Goal: Task Accomplishment & Management: Complete application form

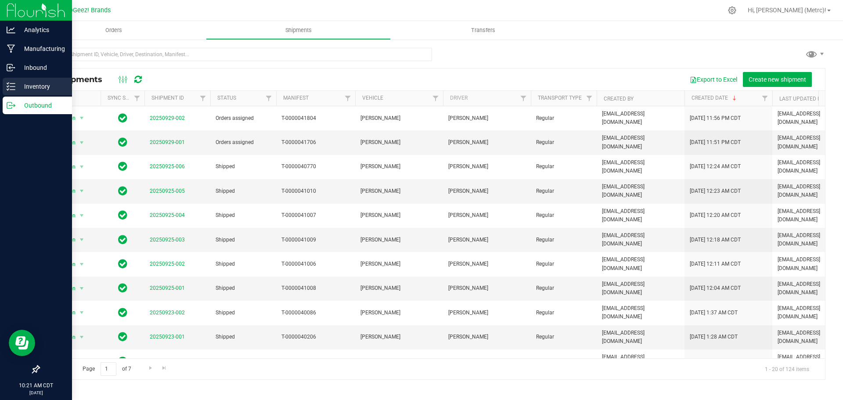
click at [27, 86] on p "Inventory" at bounding box center [41, 86] width 53 height 11
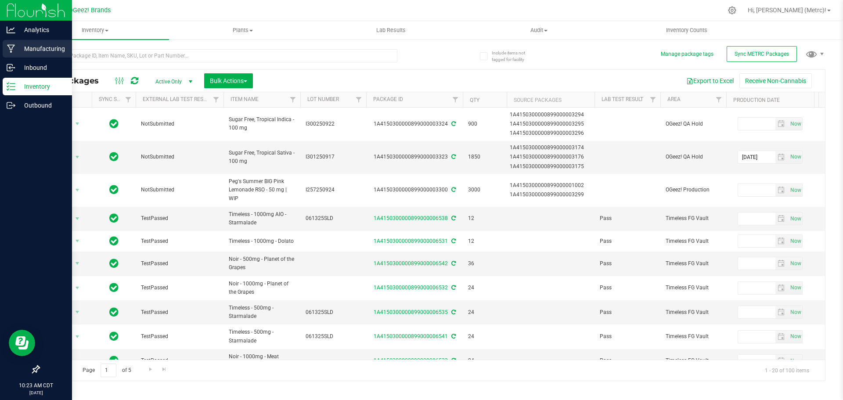
click at [25, 52] on p "Manufacturing" at bounding box center [41, 48] width 53 height 11
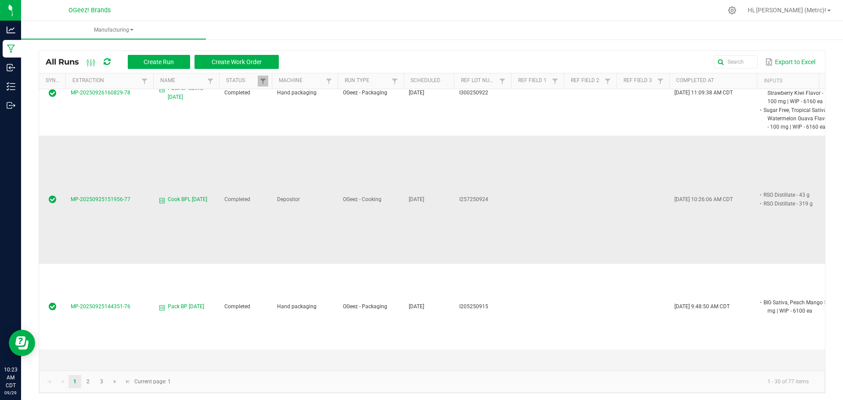
scroll to position [219, 0]
click at [183, 197] on span "Cook BPL [DATE]" at bounding box center [187, 197] width 39 height 8
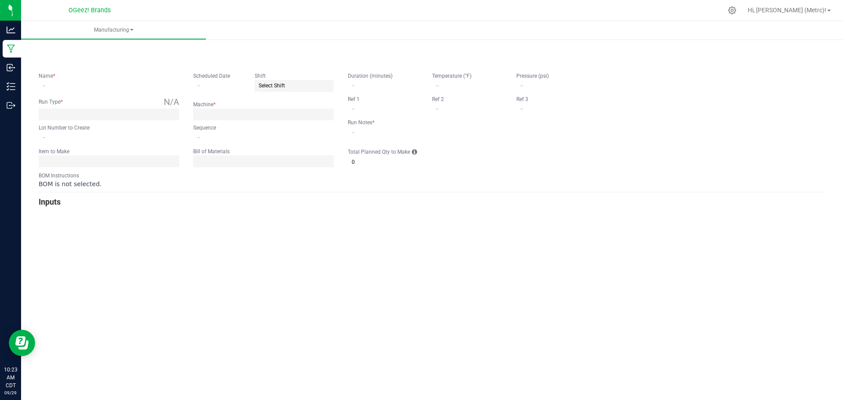
type input "Cook BPL [DATE]"
type input "[DATE]"
type input "I257250924"
type input "0"
type input "None"
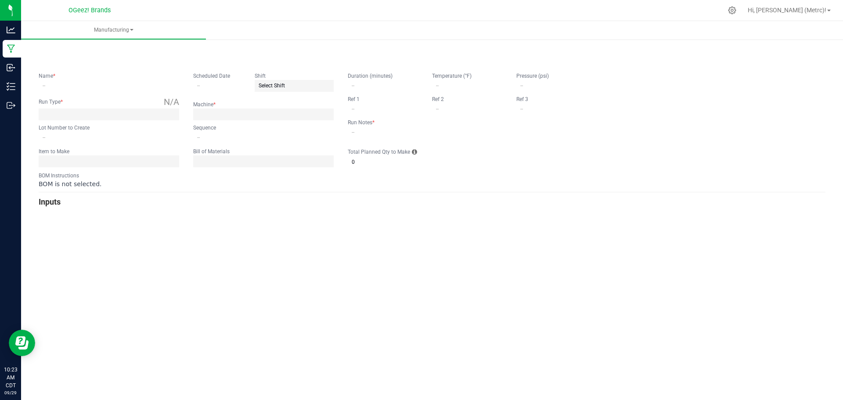
type input "2"
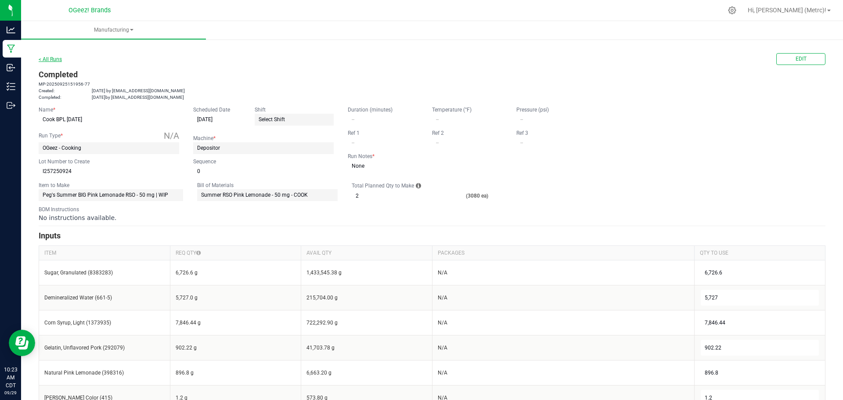
click at [57, 61] on link "< All Runs" at bounding box center [50, 59] width 23 height 6
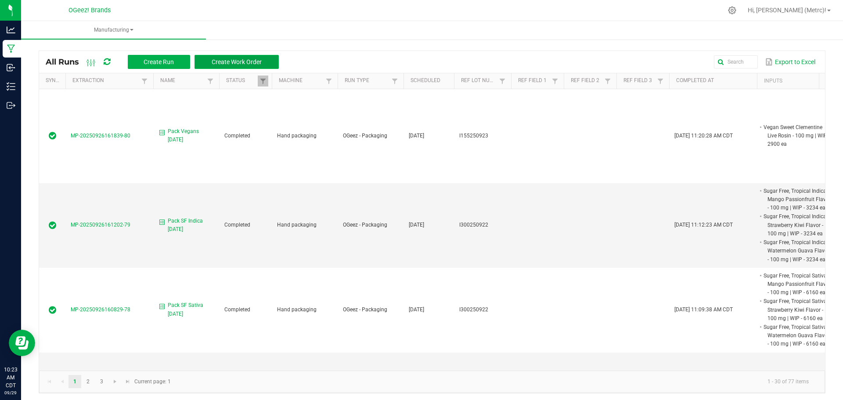
click at [250, 60] on span "Create Work Order" at bounding box center [237, 61] width 50 height 7
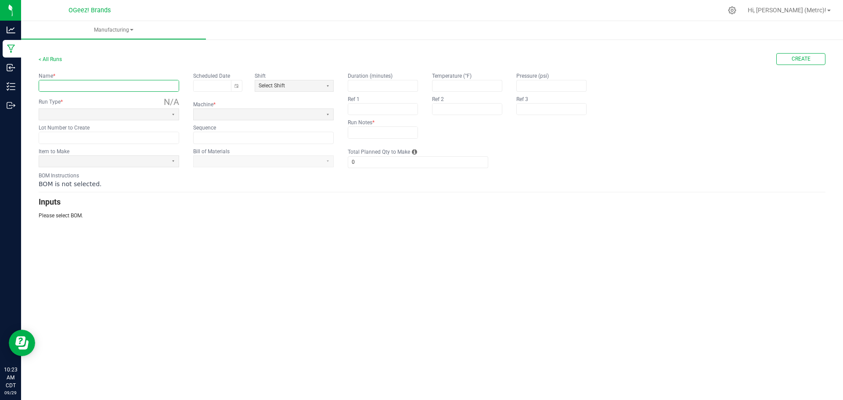
click at [122, 86] on input "text" at bounding box center [109, 85] width 140 height 11
click at [111, 82] on input "Pack" at bounding box center [109, 85] width 140 height 11
click at [237, 84] on button "Toggle calendar" at bounding box center [236, 85] width 11 height 11
type input "Pack BPL"
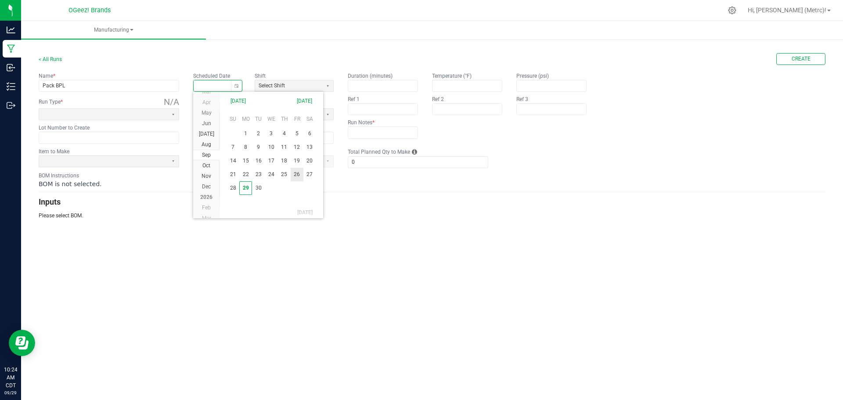
click at [298, 172] on span "26" at bounding box center [296, 175] width 13 height 14
type input "09/26/2025"
click at [151, 111] on span at bounding box center [104, 114] width 122 height 7
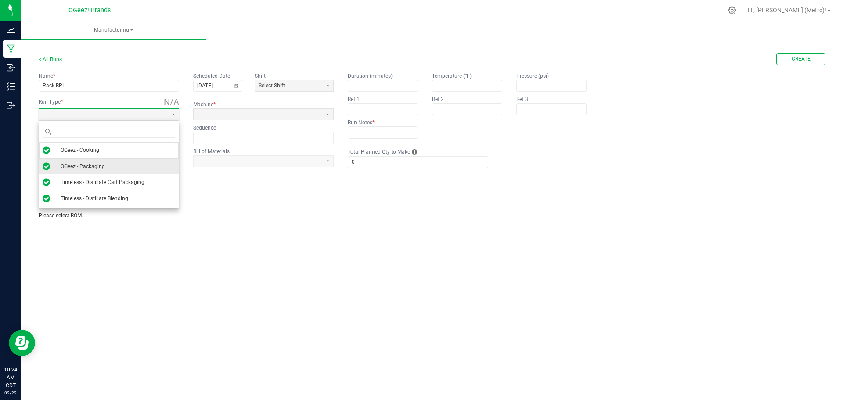
click at [118, 166] on li "OGeez - Packaging" at bounding box center [109, 166] width 140 height 16
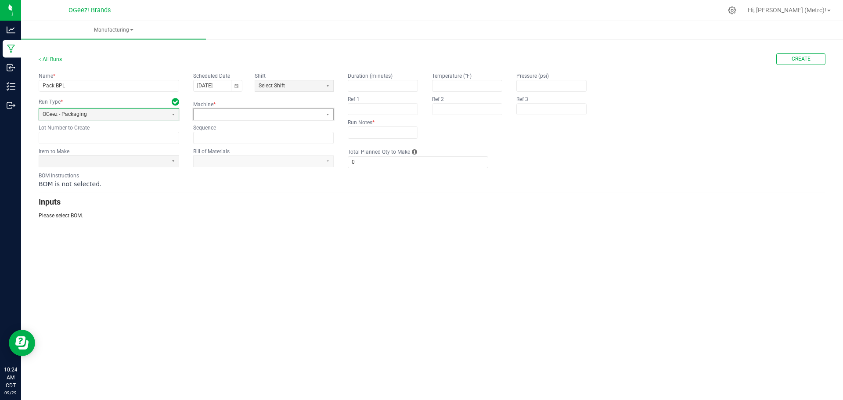
click at [229, 116] on span at bounding box center [258, 114] width 122 height 7
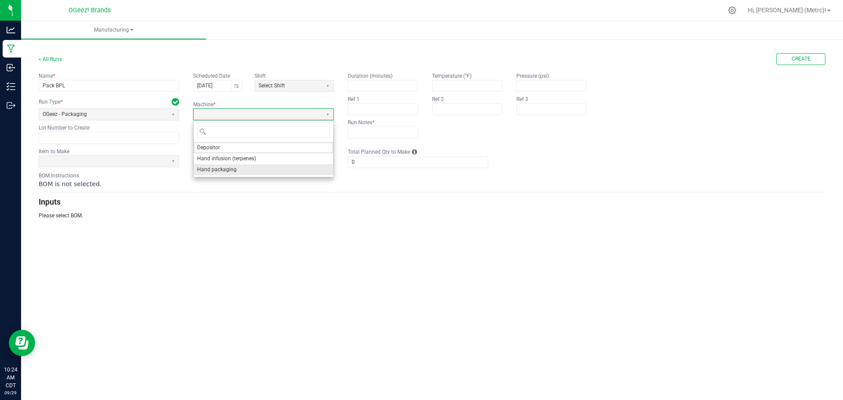
click at [235, 170] on span "Hand packaging" at bounding box center [216, 169] width 39 height 7
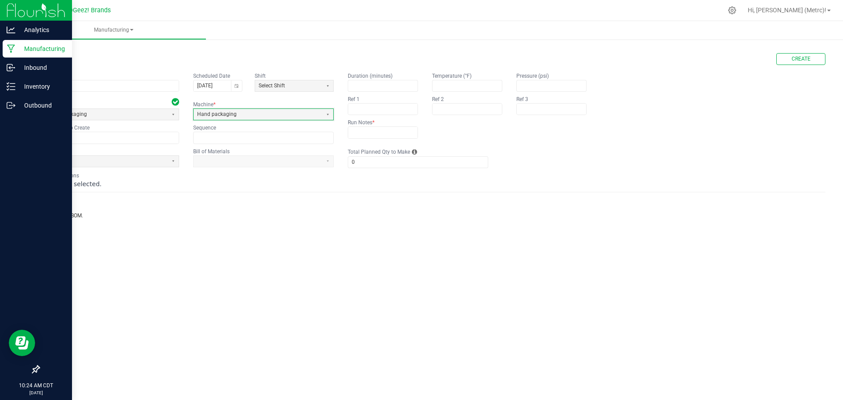
drag, startPoint x: 65, startPoint y: 0, endPoint x: 11, endPoint y: 52, distance: 75.1
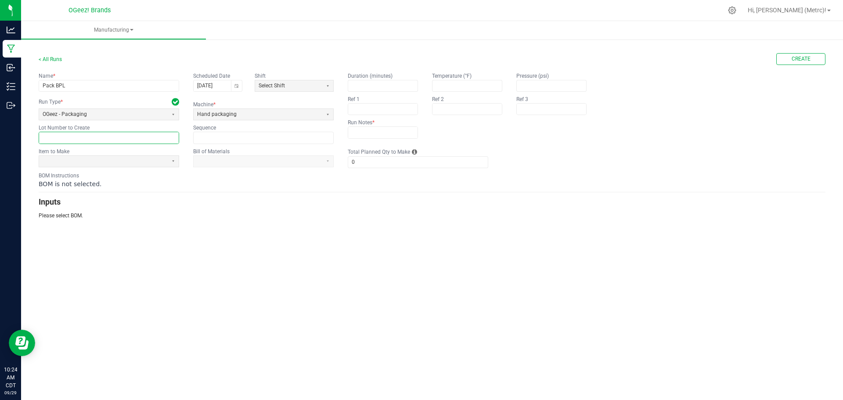
click at [127, 143] on input "text" at bounding box center [109, 137] width 140 height 11
paste input "I257250924"
type input "I257250924"
click at [155, 161] on span at bounding box center [104, 161] width 122 height 7
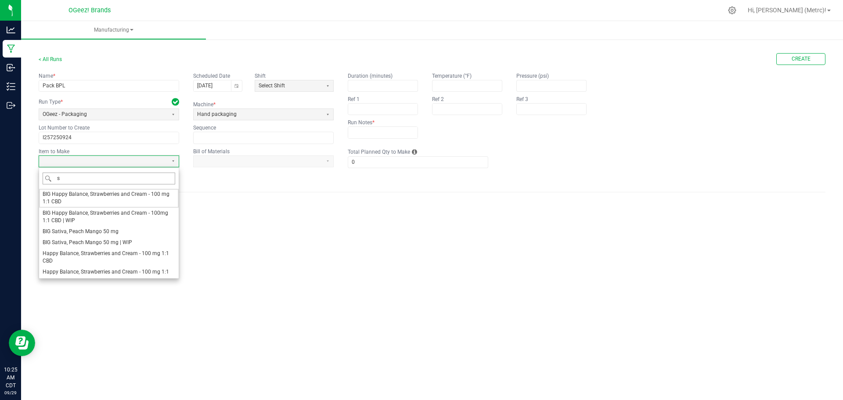
type input "su"
click at [166, 192] on li "Peg's Summer BIG Pink Lemonade RSO - 50 mg" at bounding box center [109, 194] width 140 height 11
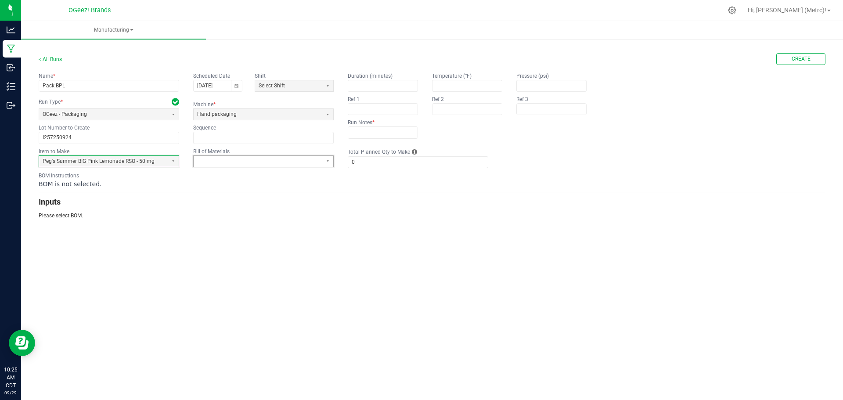
click at [319, 165] on span at bounding box center [258, 161] width 129 height 11
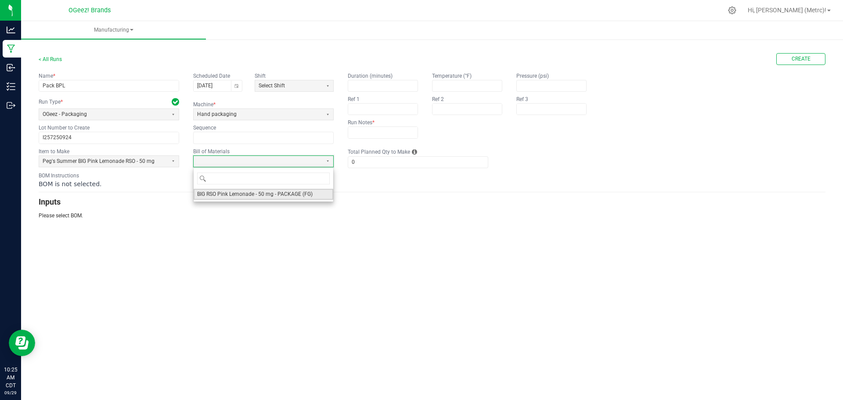
click at [296, 196] on span "BIG RSO Pink Lemonade - 50 mg - PACKAGE (FG)" at bounding box center [254, 193] width 115 height 7
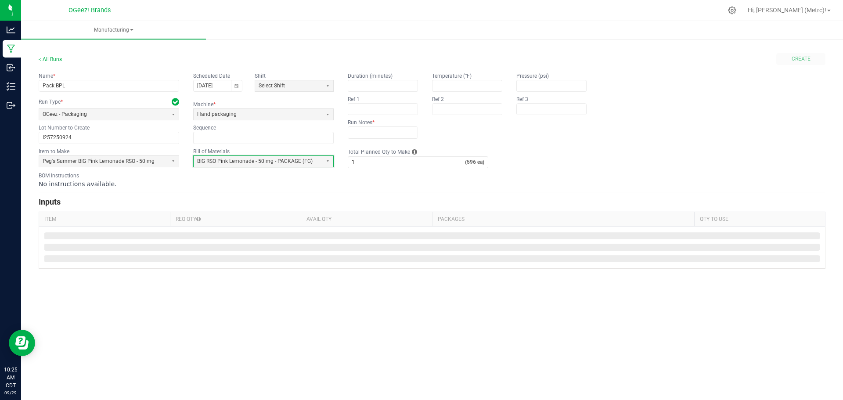
click at [392, 154] on label "Total Planned Qty to Make" at bounding box center [379, 151] width 62 height 7
click at [392, 157] on input "1" at bounding box center [406, 162] width 117 height 11
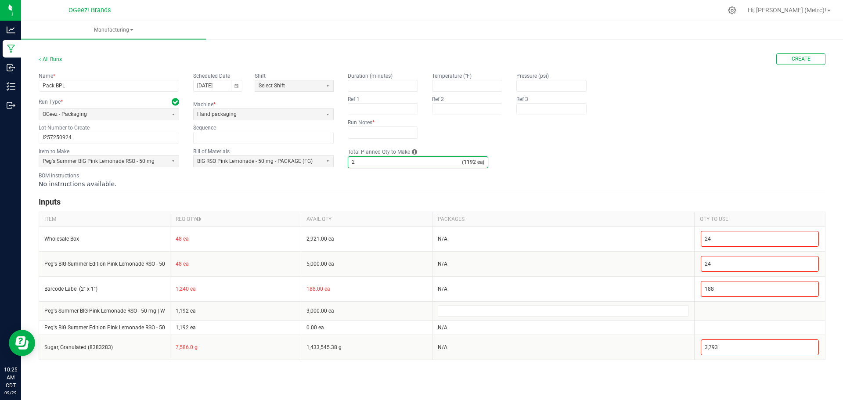
type input "2"
click at [621, 176] on div "BOM Instructions No instructions available." at bounding box center [432, 180] width 786 height 17
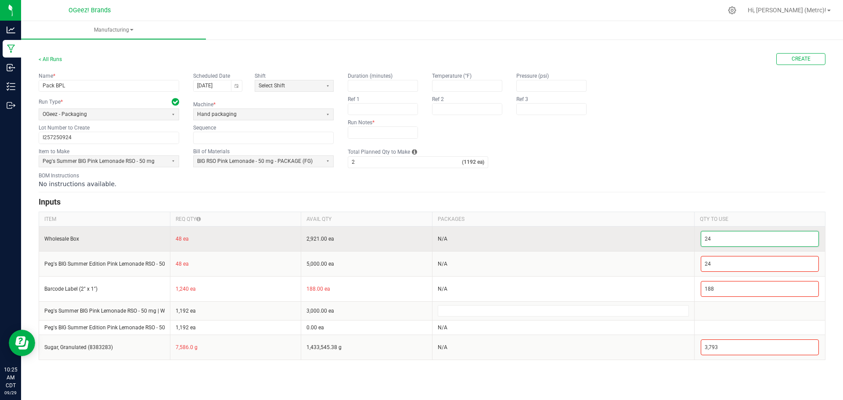
click at [721, 241] on input "24" at bounding box center [760, 238] width 118 height 15
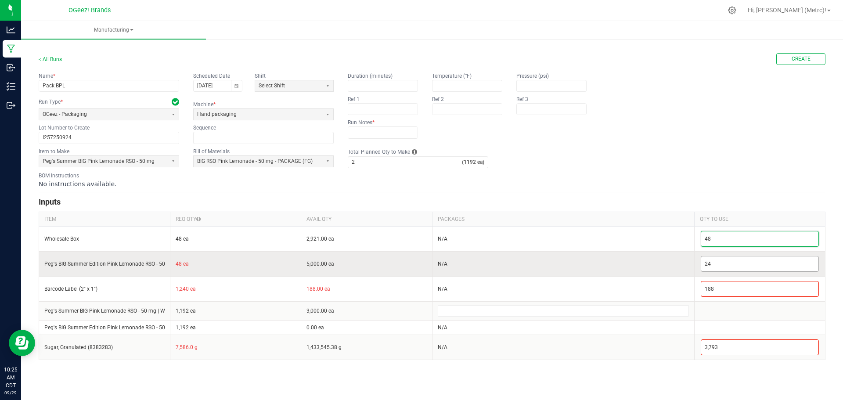
type input "48"
click at [721, 259] on input "24" at bounding box center [760, 263] width 118 height 15
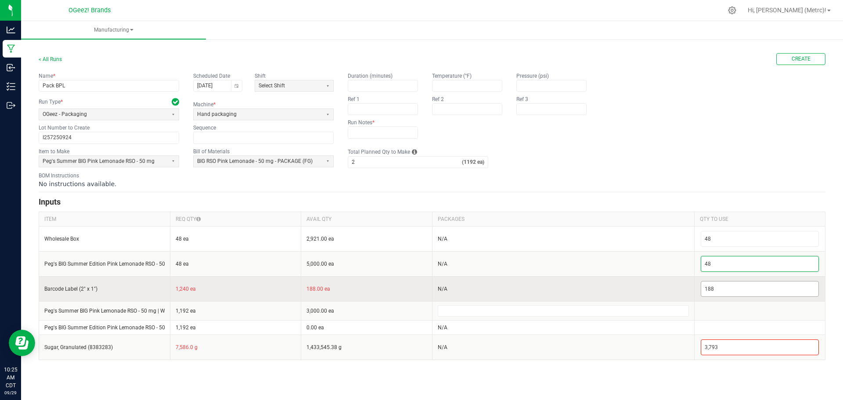
type input "48"
click at [719, 287] on input "188" at bounding box center [760, 288] width 118 height 15
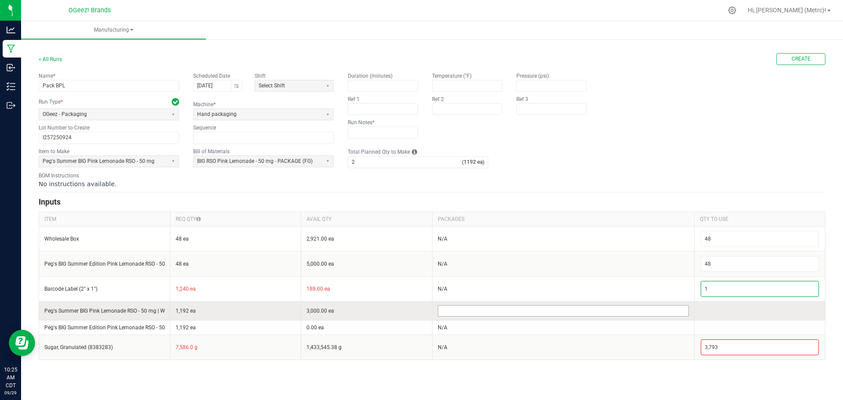
type input "1"
click at [506, 309] on input at bounding box center [563, 310] width 250 height 11
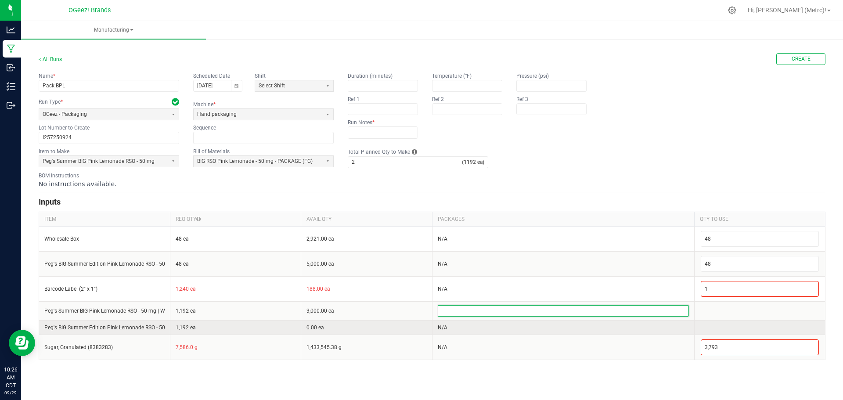
click at [506, 326] on td "N/A" at bounding box center [563, 327] width 262 height 14
click at [716, 326] on td at bounding box center [759, 327] width 131 height 14
click at [169, 331] on td "Peg's BIG Summer Edition Pink Lemonade RSO - 50 mg - 1/4 oz bags" at bounding box center [104, 327] width 131 height 14
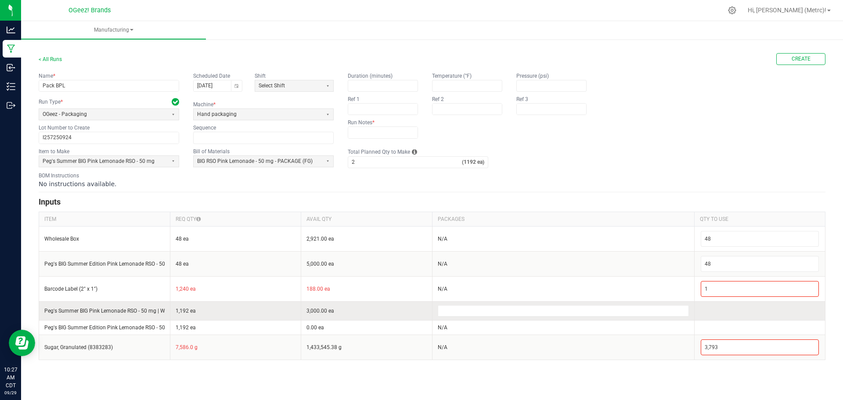
click at [226, 311] on td "1,192 ea" at bounding box center [235, 310] width 131 height 19
click at [635, 313] on input at bounding box center [563, 310] width 250 height 11
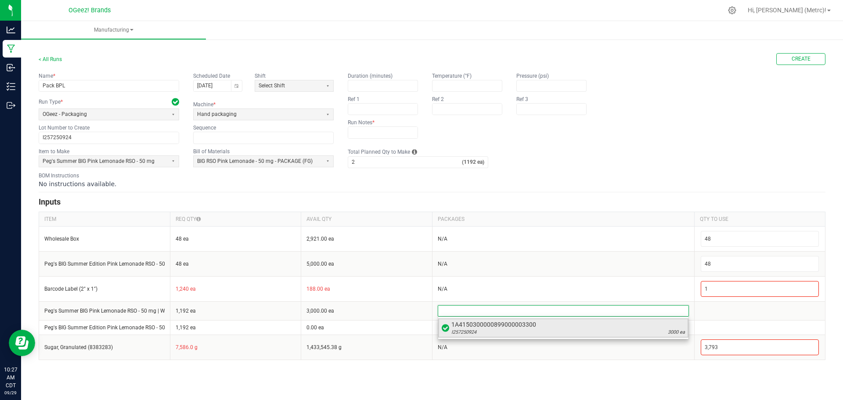
click at [631, 330] on div "I257250924 3000 ea" at bounding box center [567, 332] width 233 height 7
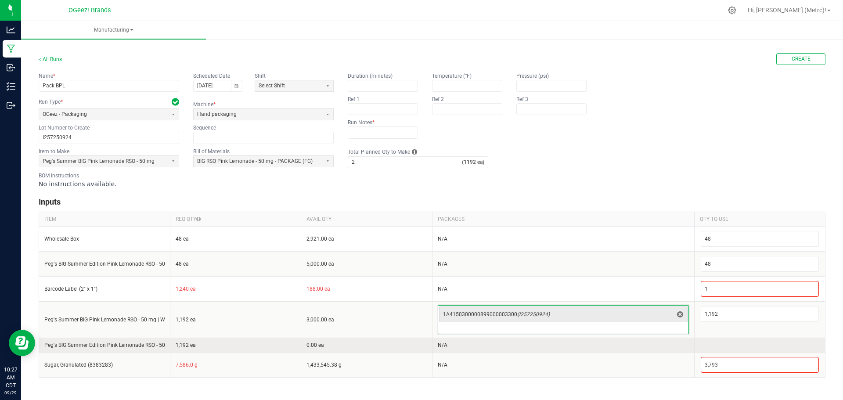
click at [487, 341] on td "N/A" at bounding box center [563, 344] width 262 height 14
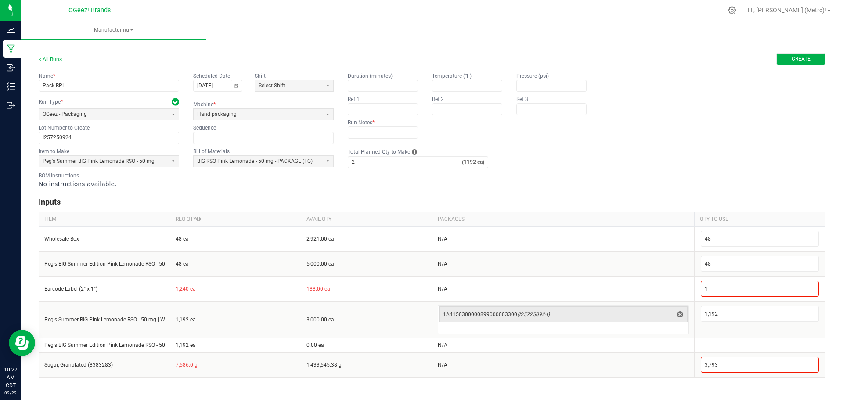
click at [799, 58] on span "Create" at bounding box center [800, 58] width 19 height 7
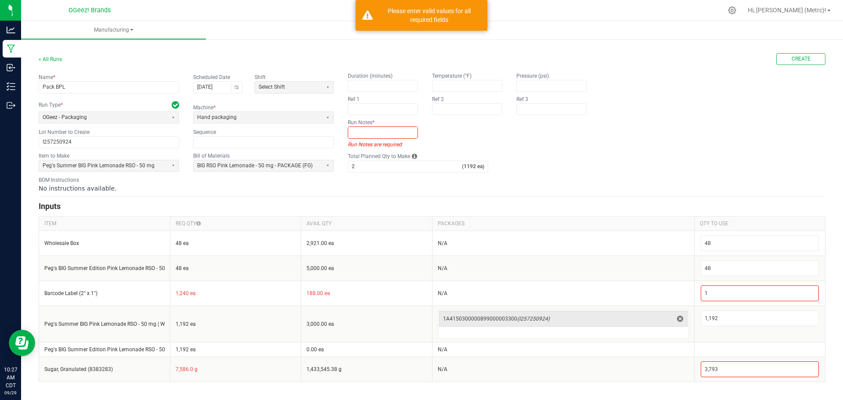
click at [366, 136] on input "text" at bounding box center [382, 132] width 69 height 11
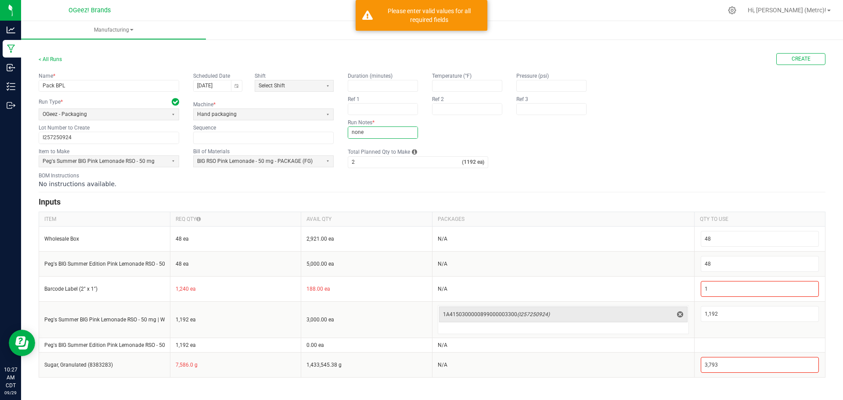
type input "none"
click at [818, 128] on div "Name * Pack BPL Scheduled Date 09/26/2025 Shift Select Shift Run Type * OGeez -…" at bounding box center [432, 108] width 786 height 72
click at [811, 57] on button "Create" at bounding box center [800, 59] width 49 height 12
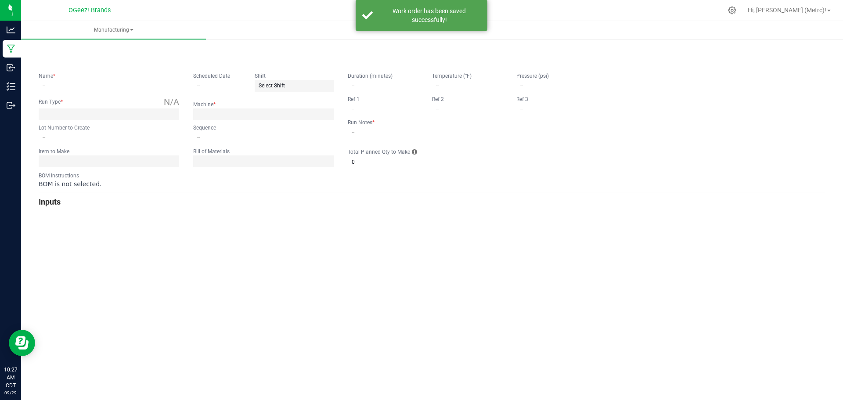
type input "Pack BPL"
type input "09/26/2025"
type input "I257250924"
type input "0"
type input "none"
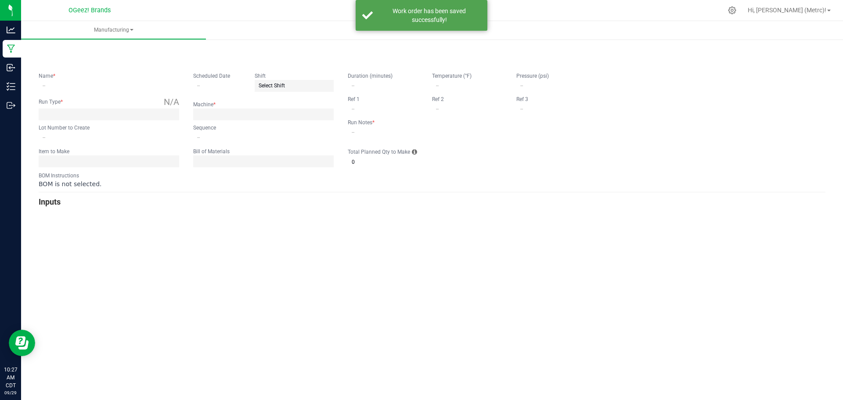
type input "2"
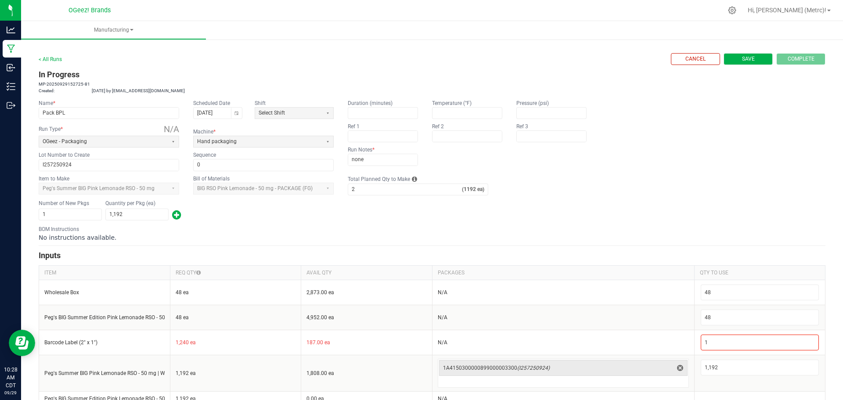
click at [747, 57] on span "Save" at bounding box center [748, 58] width 13 height 7
click at [804, 58] on div "Cancel Save Complete" at bounding box center [747, 59] width 154 height 12
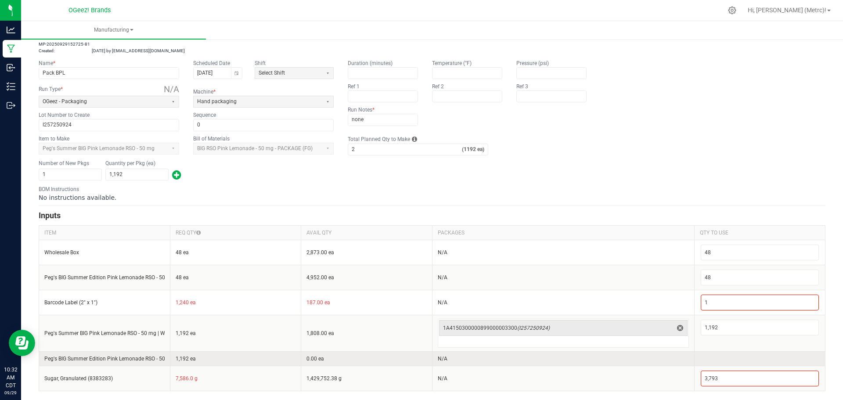
click at [157, 357] on input "Peg's BIG Summer Edition Pink Lemonade RSO - 50 mg - 1/4 oz bags" at bounding box center [104, 358] width 120 height 7
click at [170, 359] on td "1,192 ea" at bounding box center [235, 358] width 131 height 14
click at [642, 362] on td "N/A" at bounding box center [563, 358] width 262 height 14
click at [636, 358] on td "N/A" at bounding box center [563, 358] width 262 height 14
click at [717, 360] on td at bounding box center [759, 358] width 131 height 14
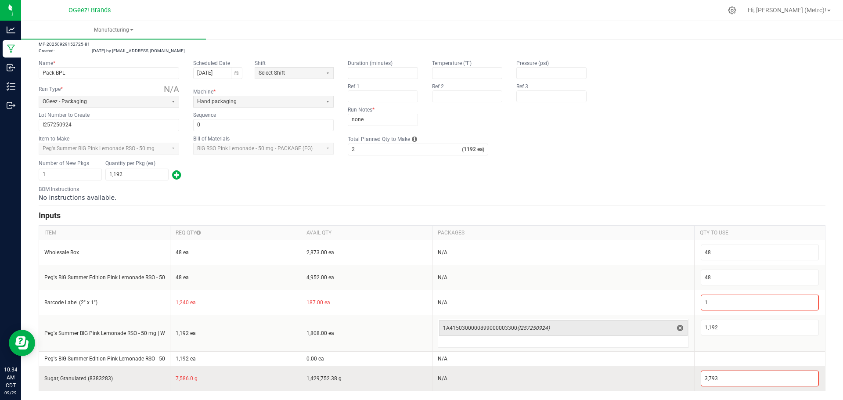
scroll to position [0, 41]
drag, startPoint x: 46, startPoint y: 361, endPoint x: 197, endPoint y: 375, distance: 151.6
click at [197, 375] on tbody "Wholesale Box 48 ea 2,873.00 ea N/A 48 Peg's BIG Summer Edition Pink Lemonade R…" at bounding box center [432, 315] width 786 height 151
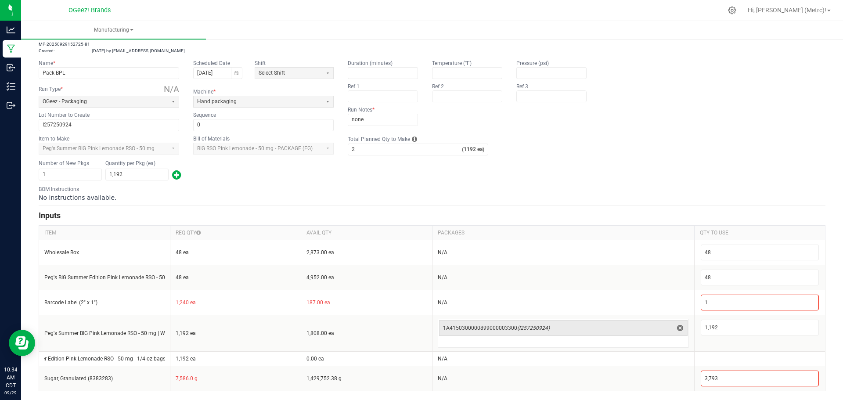
scroll to position [0, 0]
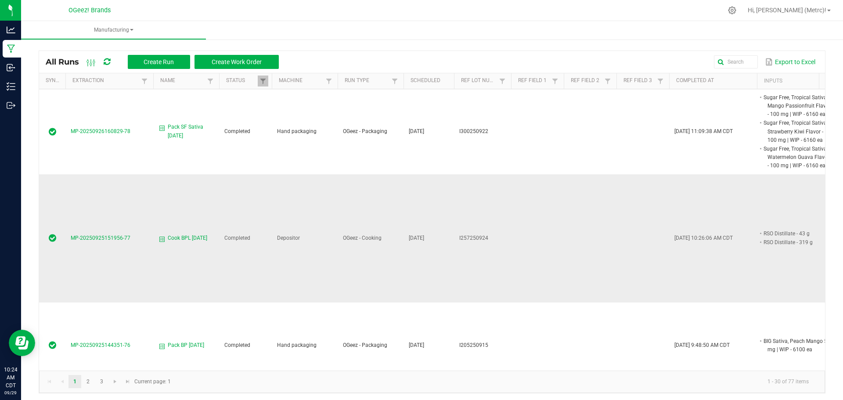
scroll to position [219, 0]
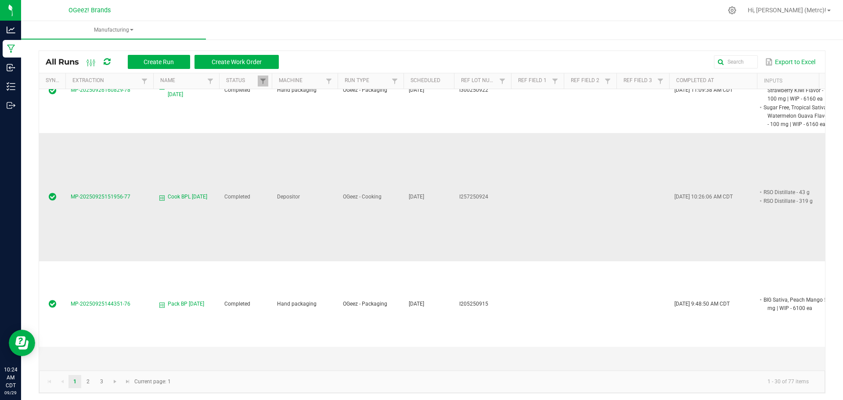
drag, startPoint x: 458, startPoint y: 196, endPoint x: 491, endPoint y: 197, distance: 33.4
click at [491, 197] on td "I257250924" at bounding box center [482, 197] width 57 height 129
copy span "I257250924"
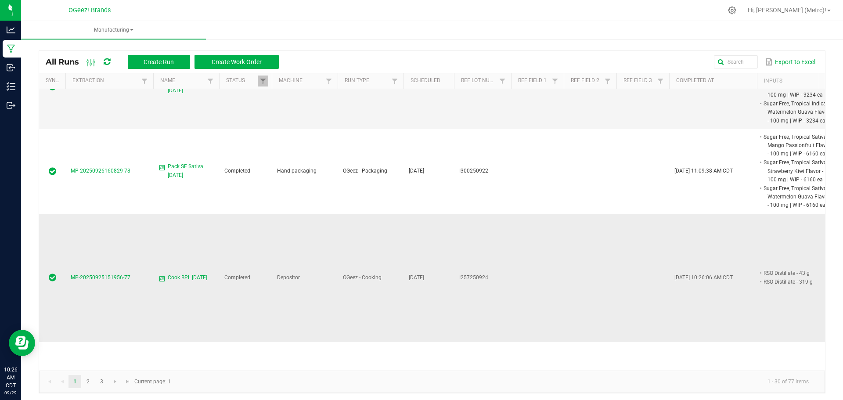
scroll to position [176, 0]
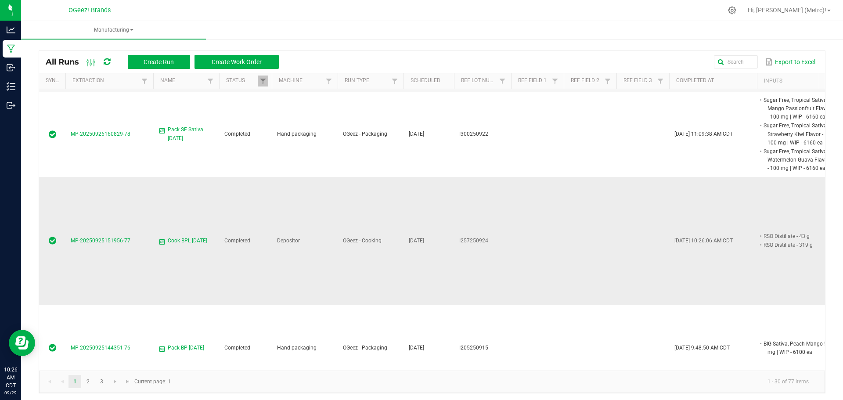
click at [125, 241] on span "MP-20250925151956-77" at bounding box center [101, 240] width 60 height 6
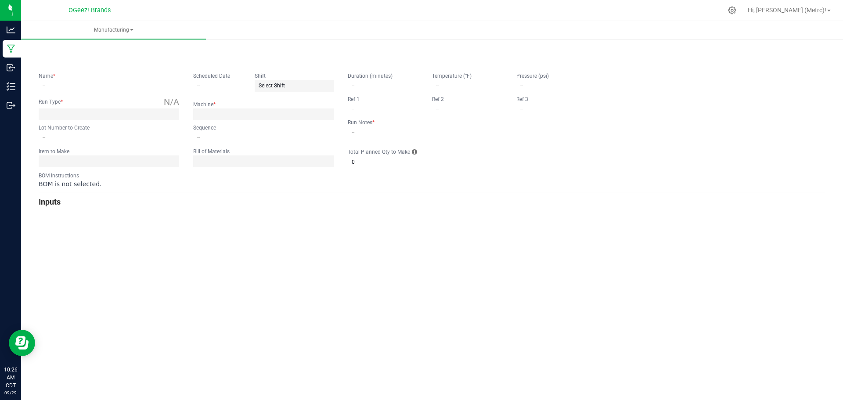
type input "Cook BPL [DATE]"
type input "[DATE]"
type input "I257250924"
type input "0"
type input "None"
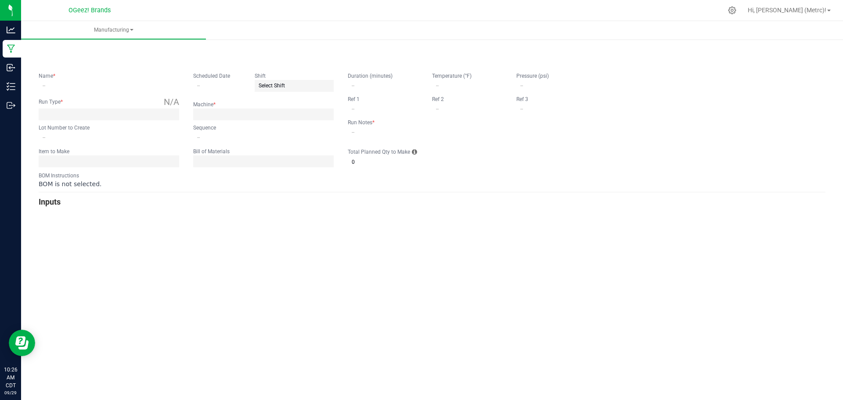
type input "2"
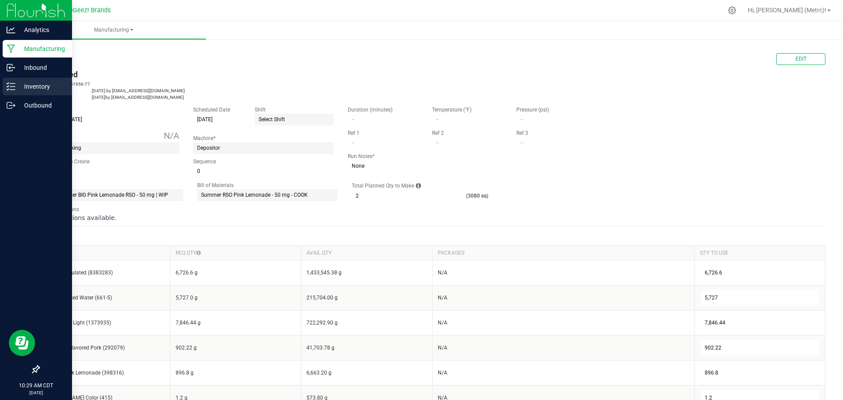
click at [29, 85] on p "Inventory" at bounding box center [41, 86] width 53 height 11
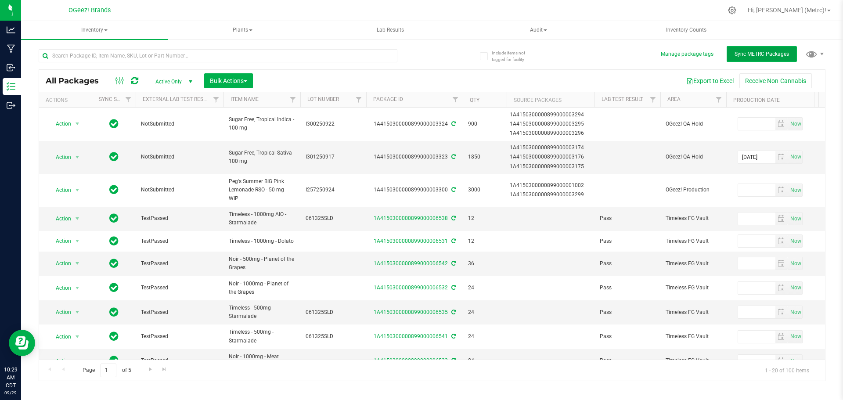
click at [743, 50] on button "Sync METRC Packages" at bounding box center [761, 54] width 70 height 16
click at [788, 78] on button "Receive Non-Cannabis" at bounding box center [775, 80] width 72 height 15
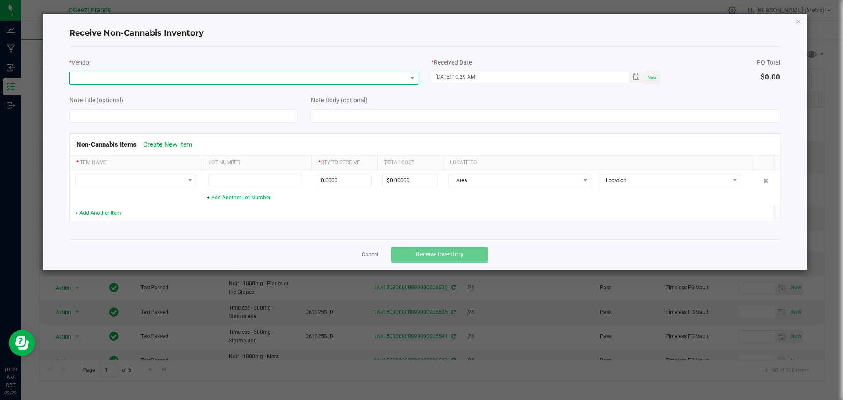
click at [166, 79] on span at bounding box center [238, 78] width 337 height 12
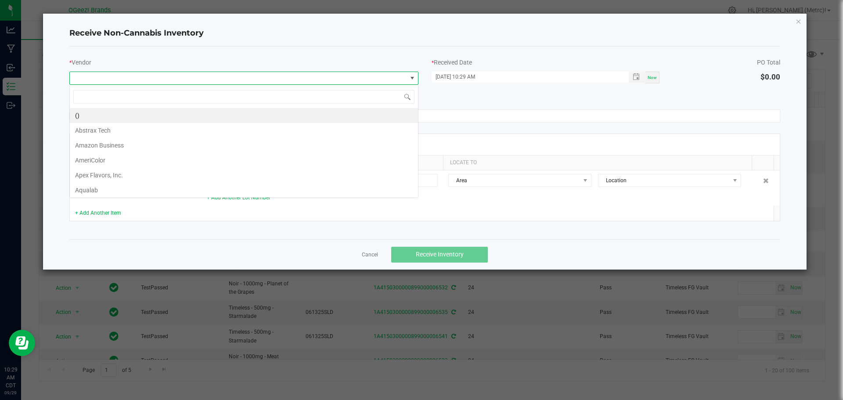
scroll to position [13, 349]
click at [136, 118] on li "()" at bounding box center [244, 115] width 348 height 15
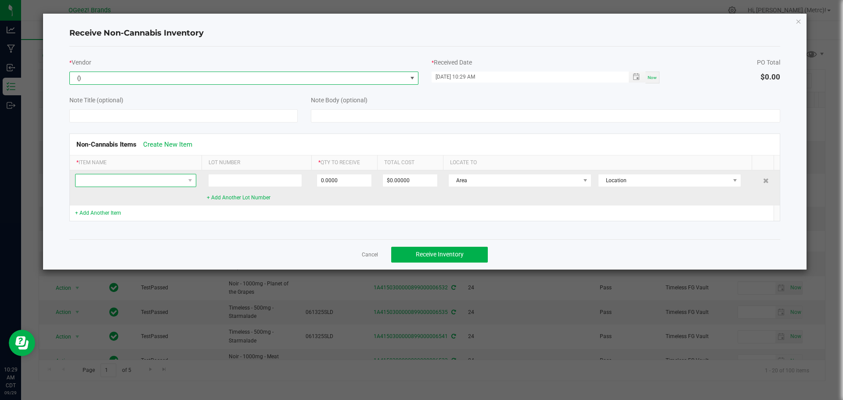
click at [178, 180] on span at bounding box center [129, 180] width 109 height 12
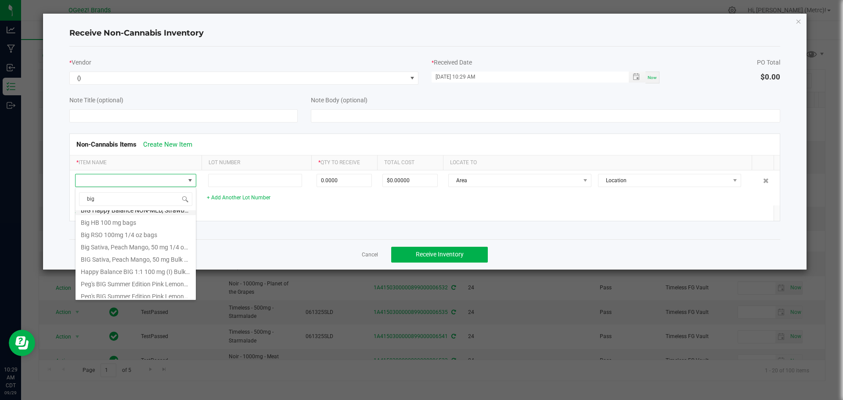
scroll to position [0, 0]
type input "b"
type input "summ"
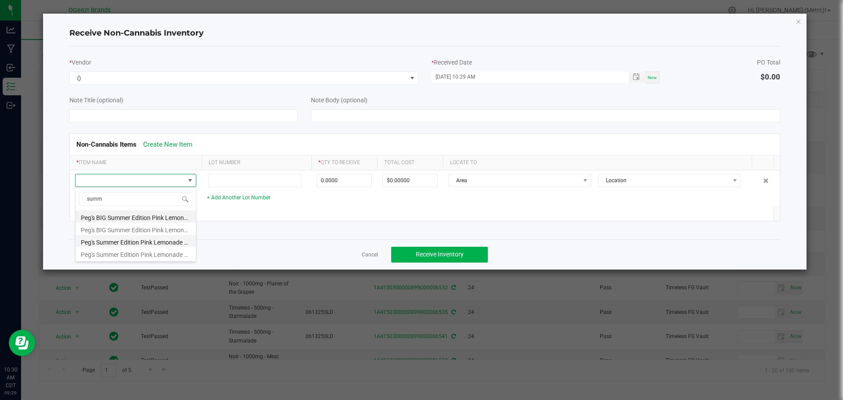
drag, startPoint x: 165, startPoint y: 256, endPoint x: 142, endPoint y: 235, distance: 31.4
drag, startPoint x: 142, startPoint y: 235, endPoint x: 270, endPoint y: 239, distance: 128.2
click at [270, 239] on div "* Vendor () * Received Date [DATE] 10:29 AM Now PO Total $0.00 Note Title (opti…" at bounding box center [424, 143] width 711 height 193
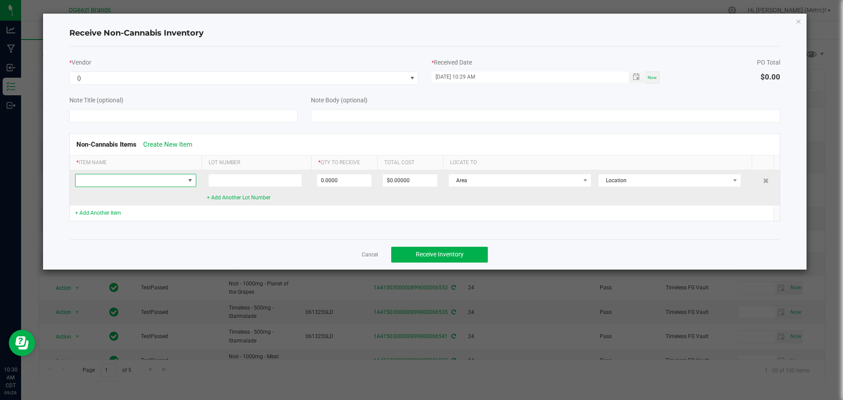
click at [186, 183] on span at bounding box center [190, 180] width 11 height 12
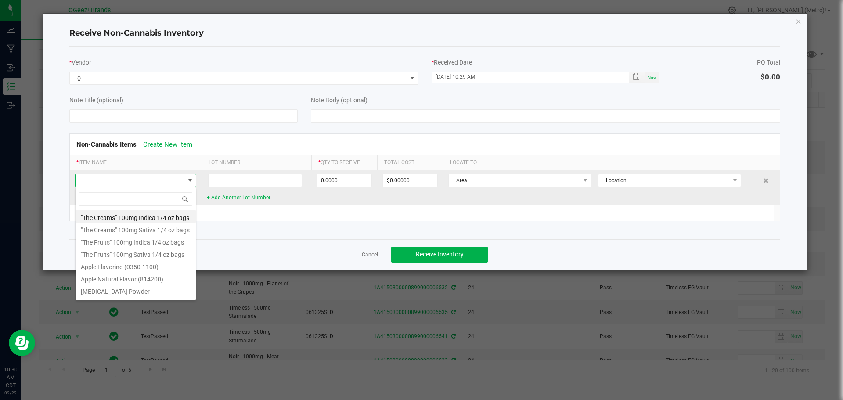
scroll to position [13, 121]
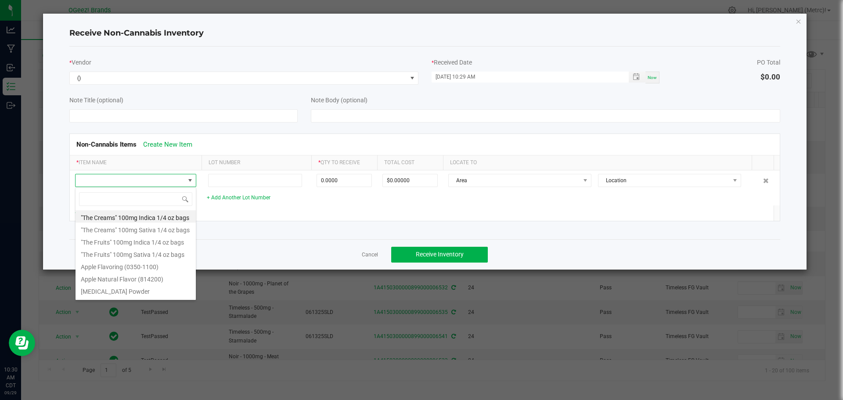
click at [201, 161] on tr "* Item Name Lot Number * Qty to Receive Total Cost Locate To" at bounding box center [422, 162] width 704 height 15
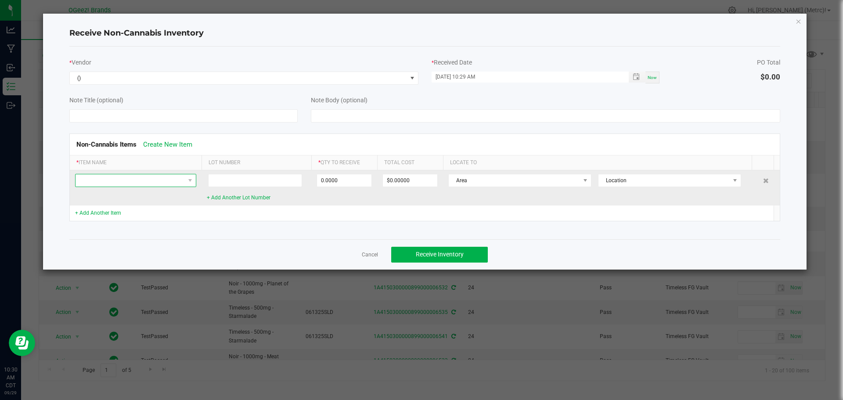
click at [183, 182] on span at bounding box center [129, 180] width 109 height 12
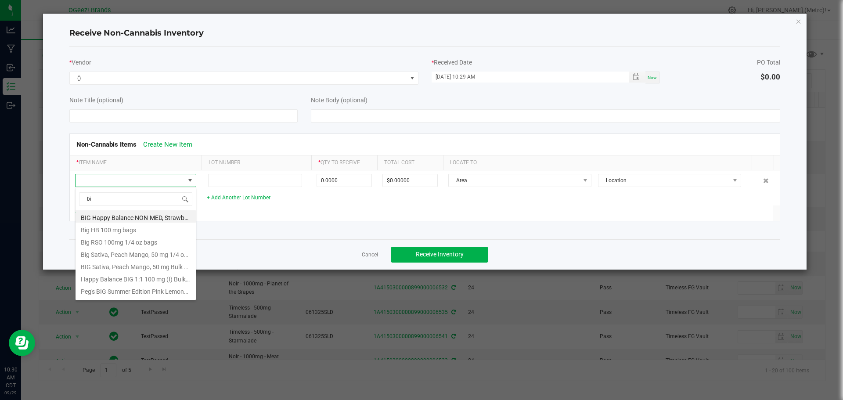
type input "b"
type input "pink"
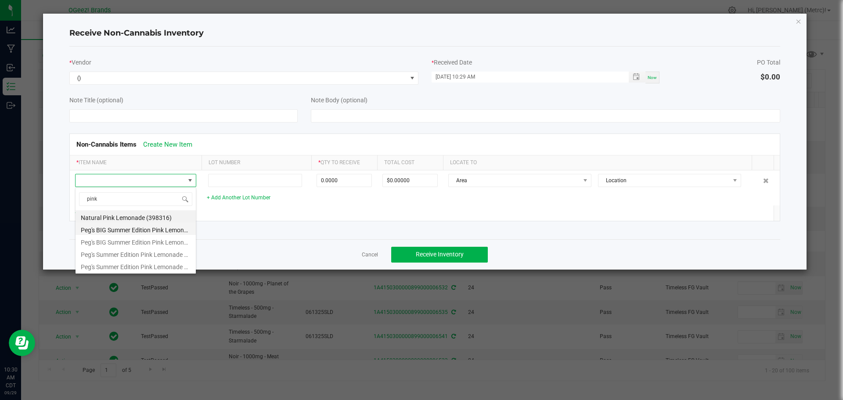
click at [137, 230] on li "Peg's BIG Summer Edition Pink Lemonade RSO - 50 mg - 1/4 oz bags" at bounding box center [135, 228] width 120 height 12
type input "0 ea"
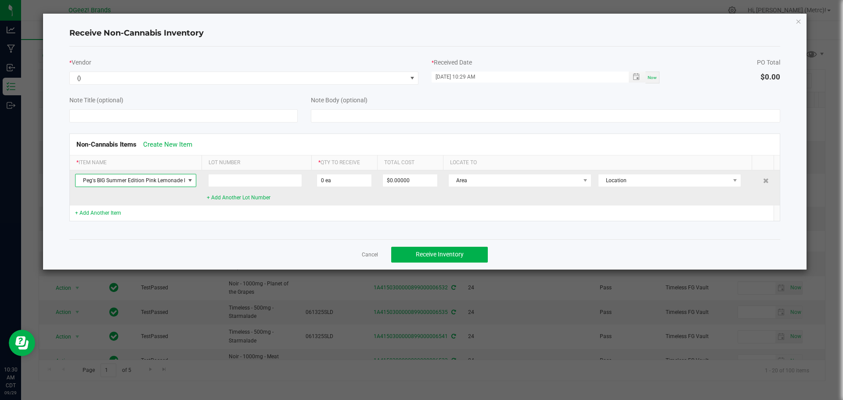
click at [192, 180] on span at bounding box center [189, 180] width 7 height 7
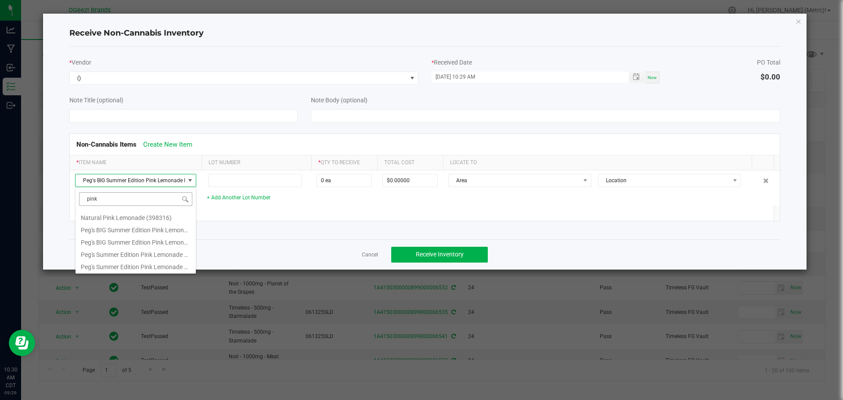
scroll to position [0, 0]
type input "pink"
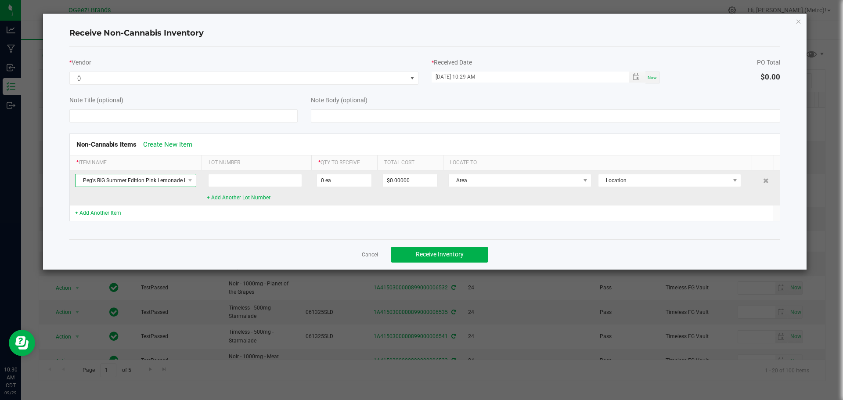
click at [186, 185] on span at bounding box center [190, 180] width 11 height 12
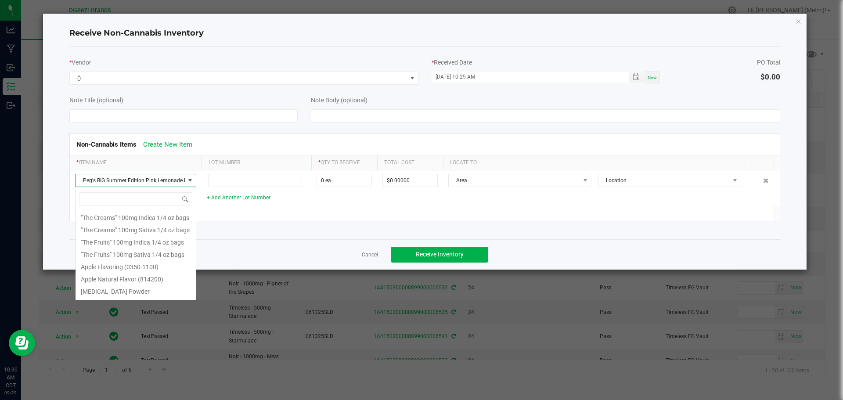
scroll to position [723, 0]
click at [157, 196] on input at bounding box center [135, 199] width 113 height 14
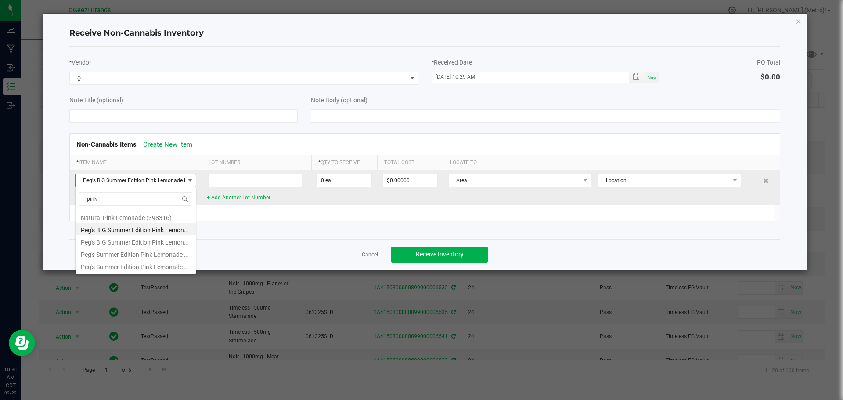
scroll to position [0, 0]
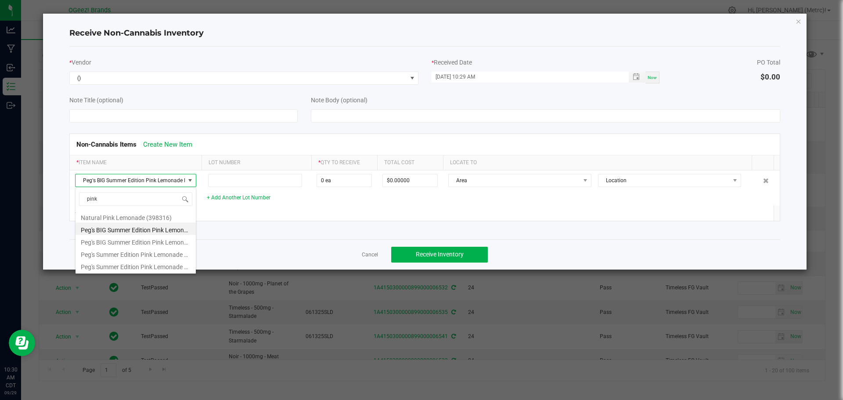
type input "pink"
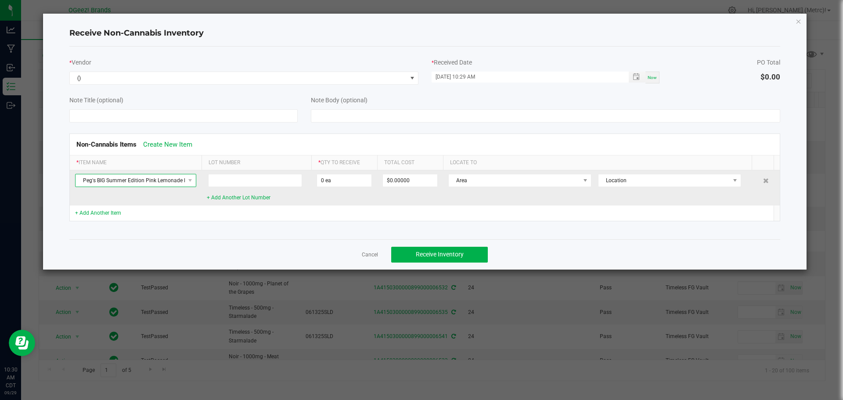
click at [172, 179] on span "Peg's BIG Summer Edition Pink Lemonade RSO - 50 mg - 1/4 oz bags" at bounding box center [129, 180] width 109 height 12
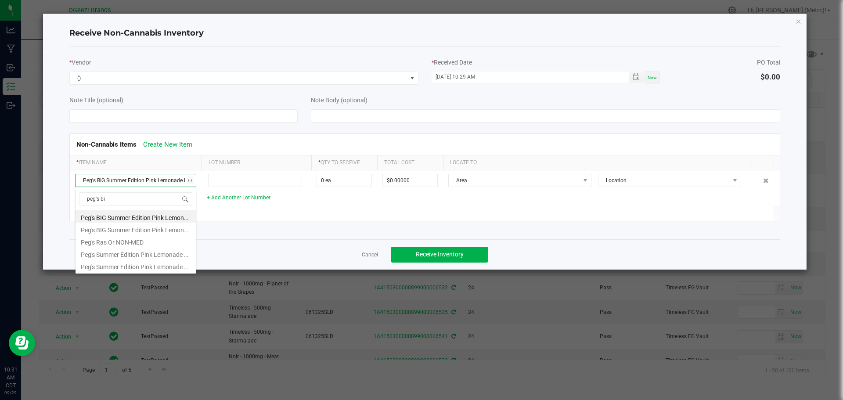
type input "peg's big"
click at [152, 233] on li "Peg's BIG Summer Edition Pink Lemonade RSO - 50 mg - Bulk Box Sticker" at bounding box center [135, 228] width 120 height 12
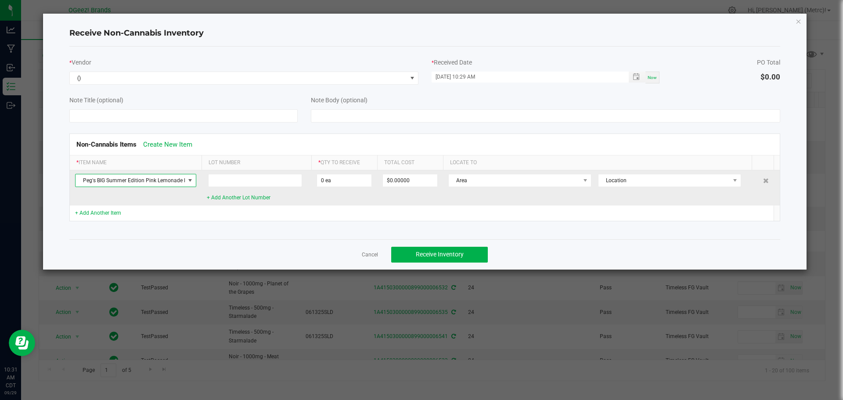
click at [182, 180] on span "Peg's BIG Summer Edition Pink Lemonade RSO - 50 mg - Bulk Box Sticker" at bounding box center [129, 180] width 109 height 12
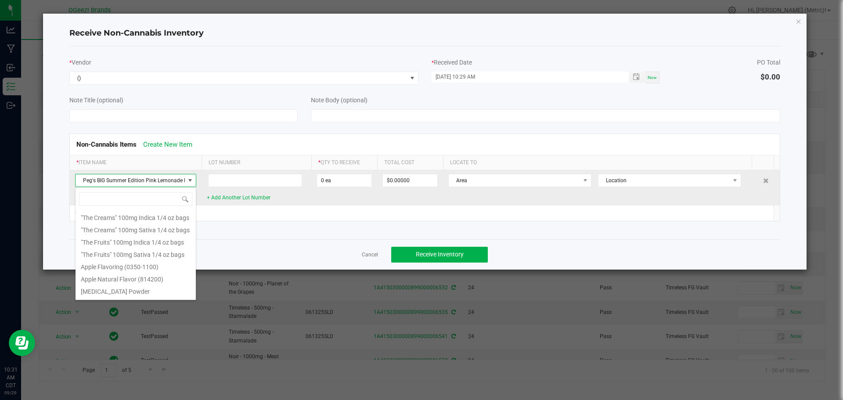
scroll to position [13, 121]
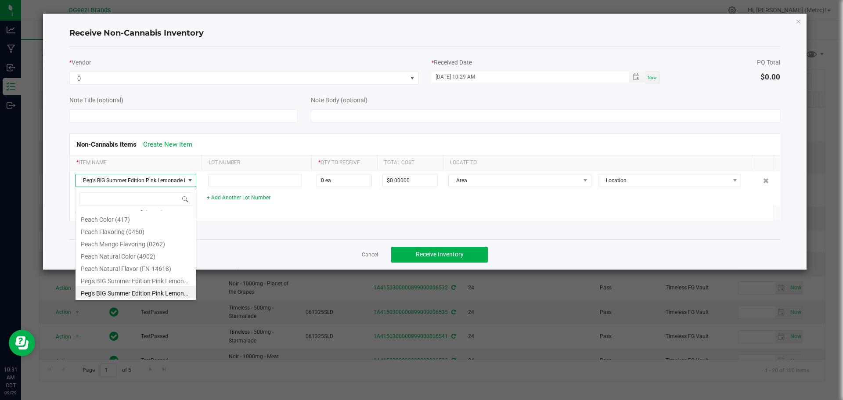
click at [226, 238] on div "* Vendor () * Received Date [DATE] 10:29 AM Now PO Total $0.00 Note Title (opti…" at bounding box center [424, 143] width 711 height 193
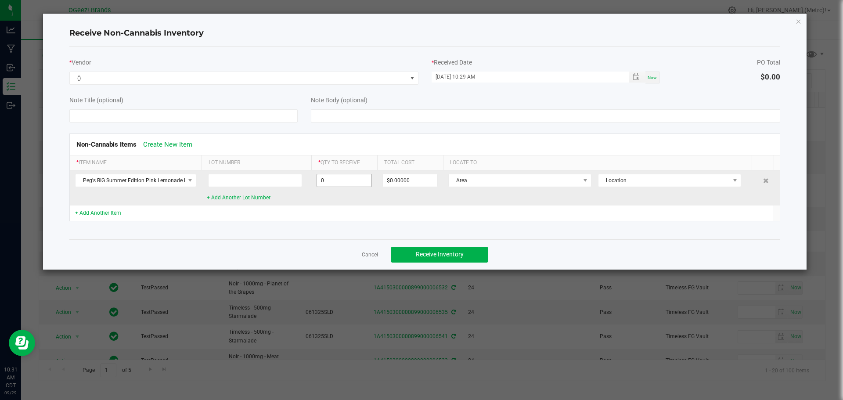
click at [333, 177] on input "0" at bounding box center [344, 180] width 54 height 12
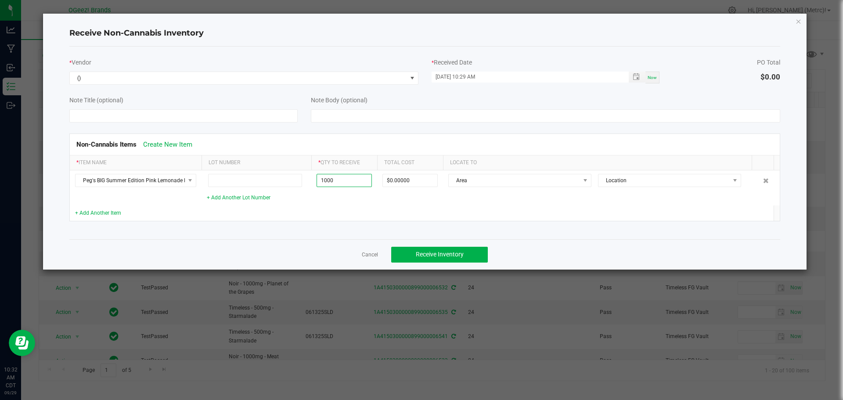
type input "1000 ea"
click at [459, 228] on div "Non-Cannabis Items Create New Item * Item Name Lot Number * Qty to Receive Tota…" at bounding box center [425, 177] width 724 height 110
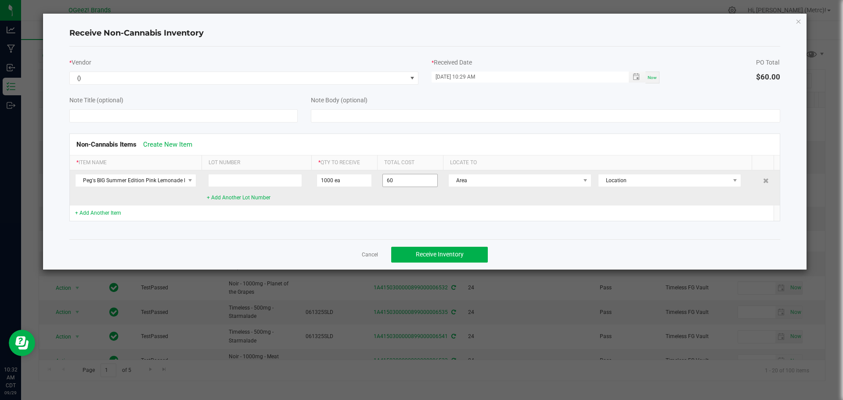
click at [413, 175] on input "60" at bounding box center [410, 180] width 54 height 12
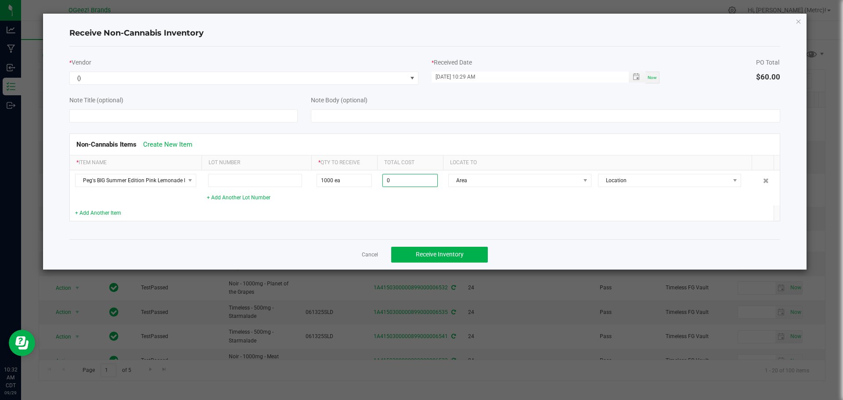
type input "$0.00000"
click at [416, 212] on td at bounding box center [410, 212] width 66 height 15
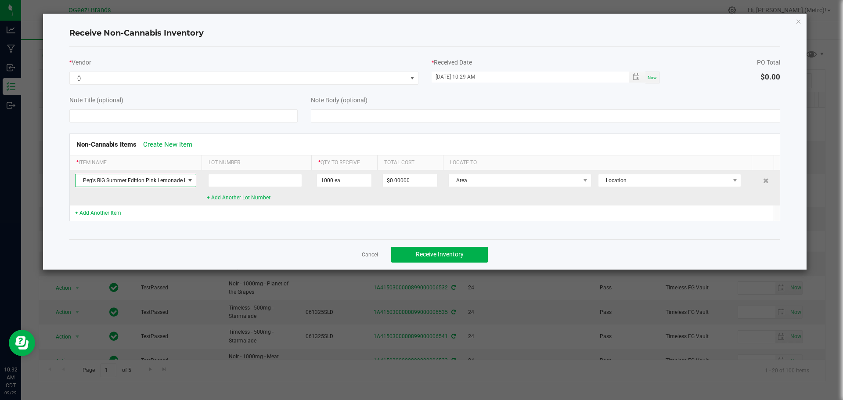
click at [189, 177] on span at bounding box center [189, 180] width 7 height 7
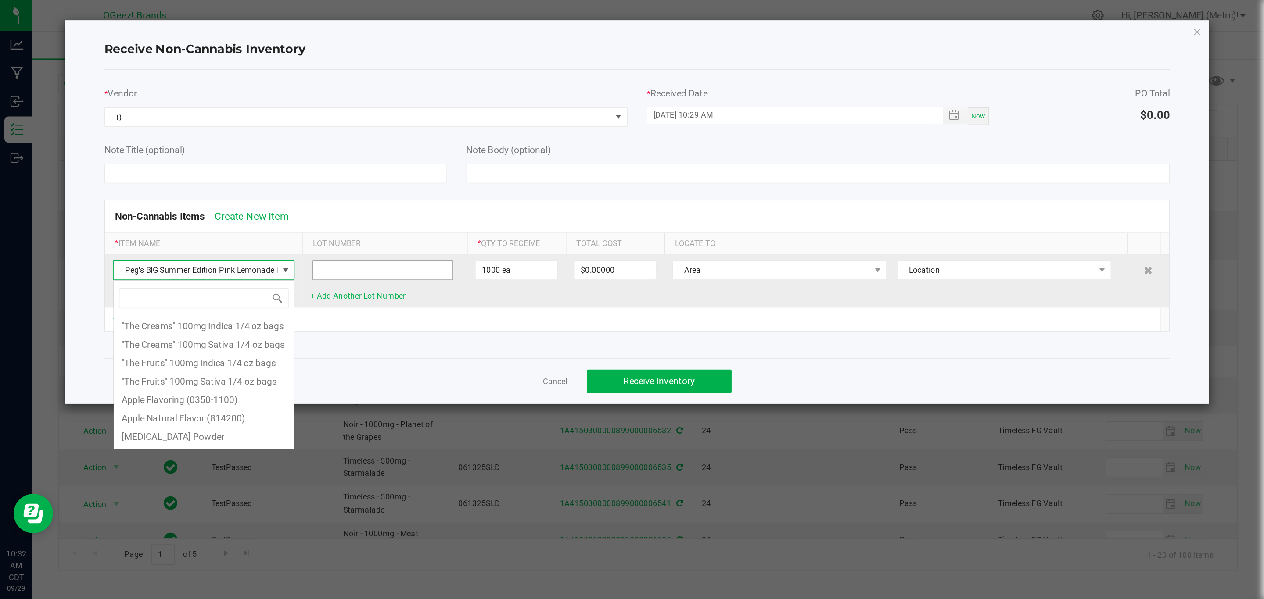
scroll to position [735, 0]
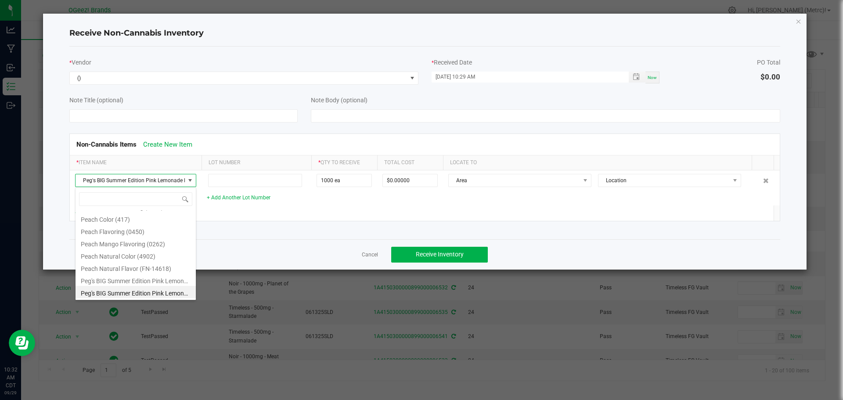
click at [276, 243] on div "Cancel Receive Inventory" at bounding box center [424, 254] width 711 height 30
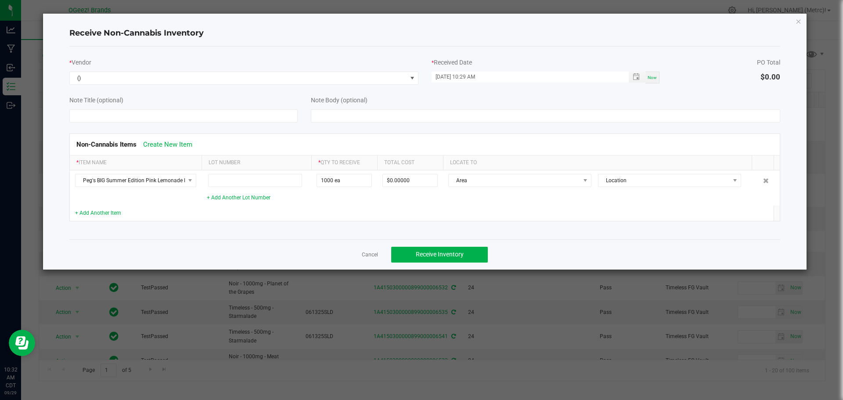
click at [804, 272] on ngb-modal-window "Receive Non-Cannabis Inventory * Vendor () * Received Date [DATE] 10:29 AM Now …" at bounding box center [424, 200] width 849 height 400
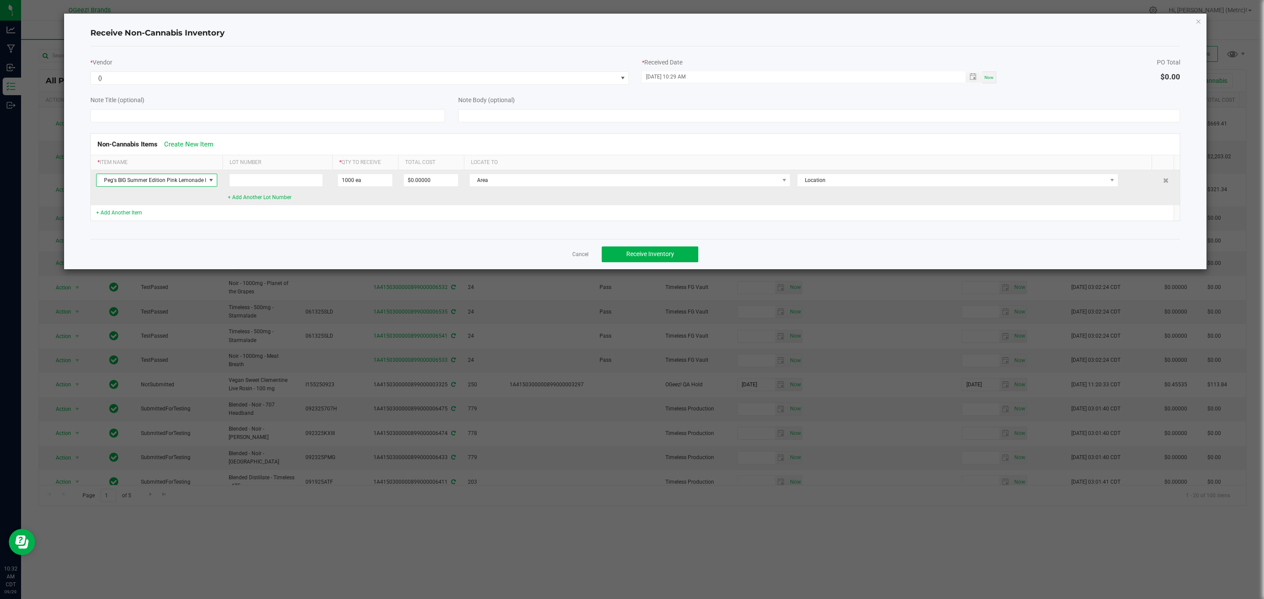
click at [208, 182] on span at bounding box center [211, 180] width 7 height 7
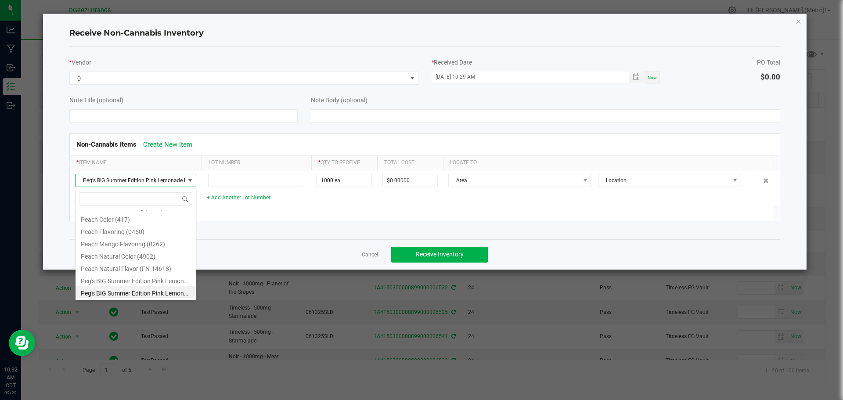
click at [210, 47] on div "* Vendor () * Received Date [DATE] 10:29 AM Now PO Total $0.00 Note Title (opti…" at bounding box center [424, 143] width 711 height 193
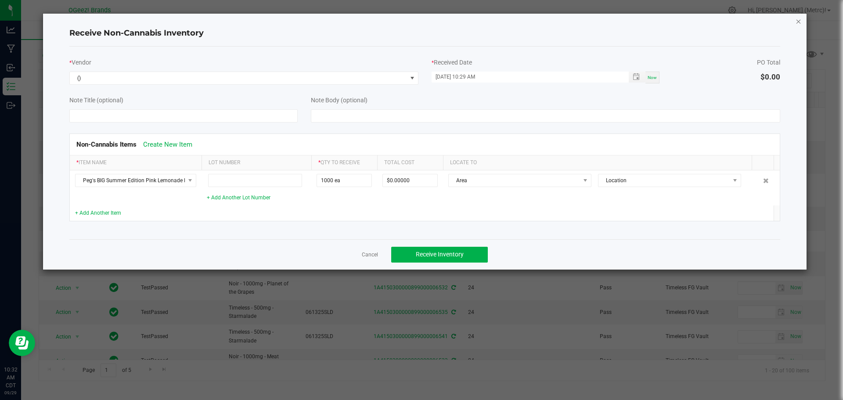
click at [797, 20] on icon "Close" at bounding box center [798, 21] width 6 height 11
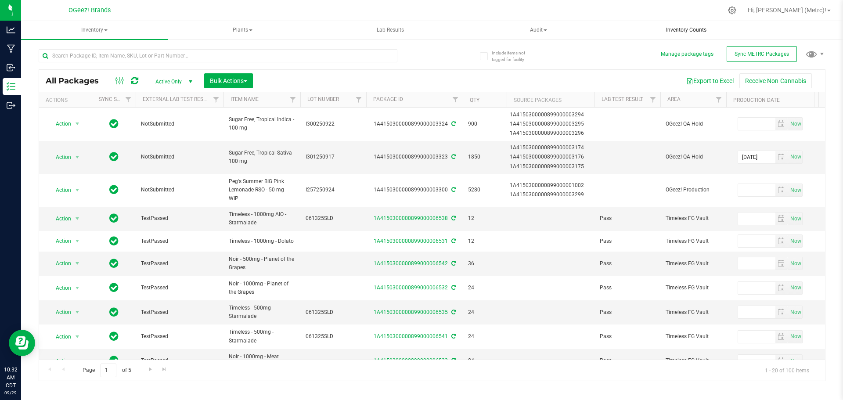
click at [678, 33] on span "Inventory Counts" at bounding box center [686, 29] width 64 height 7
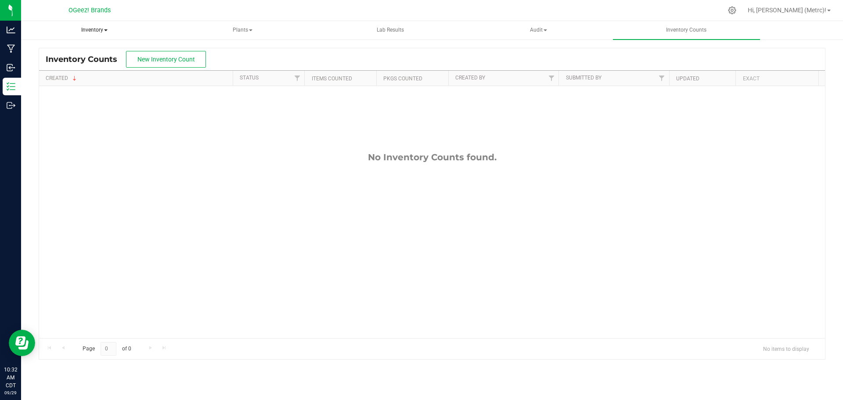
click at [80, 29] on span "Inventory" at bounding box center [95, 31] width 146 height 18
click at [95, 28] on span "Inventory" at bounding box center [94, 30] width 147 height 18
click at [90, 31] on span "Inventory" at bounding box center [94, 30] width 147 height 18
click at [129, 39] on ul "Inventory All packages All inventory Waste log Create inventory Plants All plan…" at bounding box center [442, 30] width 843 height 19
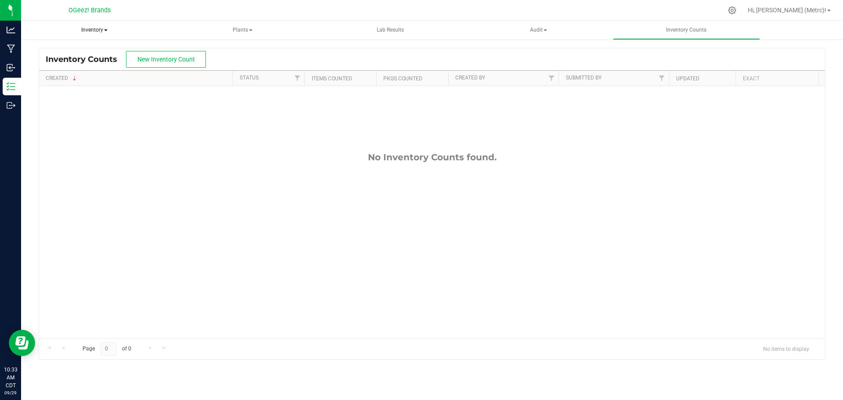
click at [136, 32] on span "Inventory" at bounding box center [94, 30] width 147 height 18
click at [79, 61] on span "All inventory" at bounding box center [62, 62] width 59 height 7
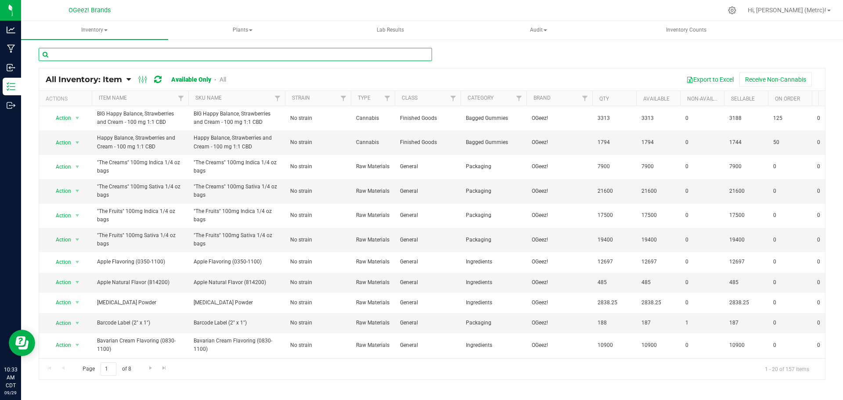
click at [136, 55] on input "text" at bounding box center [235, 54] width 393 height 13
type input "pink"
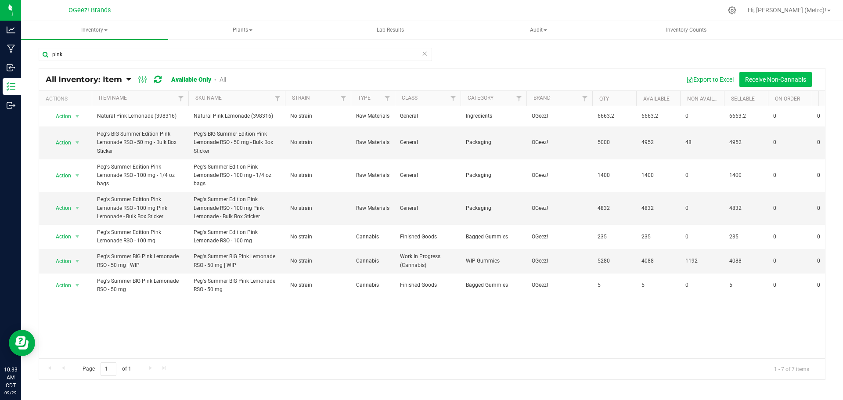
click at [764, 81] on button "Receive Non-Cannabis" at bounding box center [775, 79] width 72 height 15
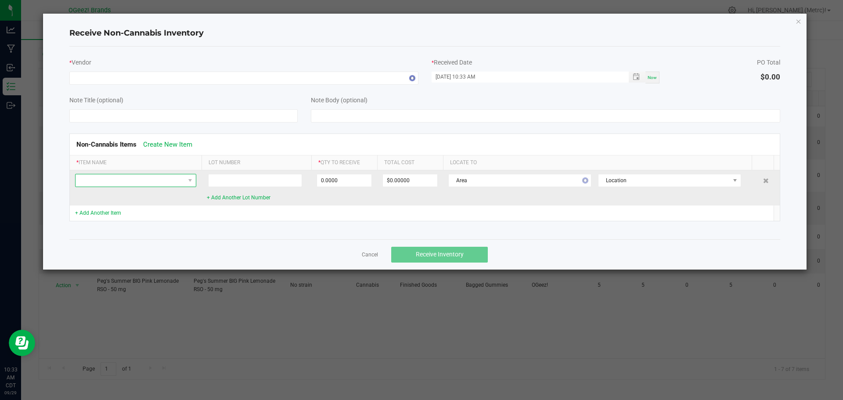
click at [139, 185] on span "NO DATA FOUND" at bounding box center [129, 180] width 109 height 12
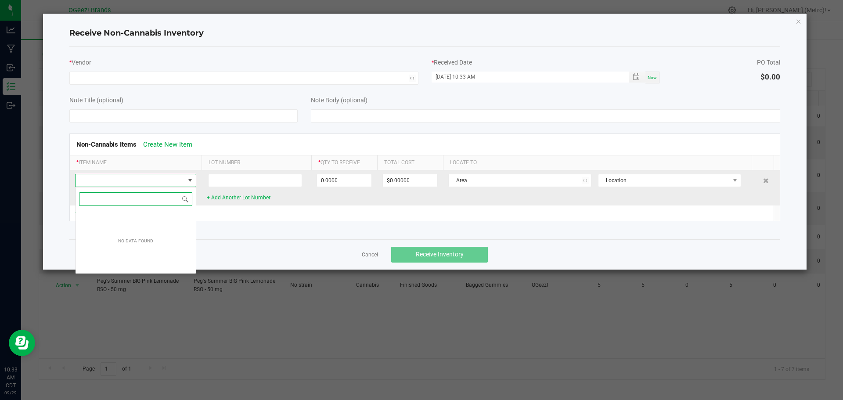
scroll to position [13, 121]
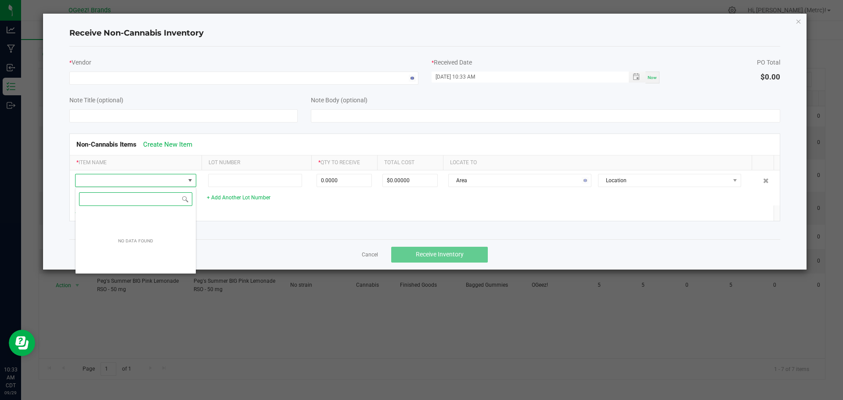
click at [140, 200] on input "NO DATA FOUND" at bounding box center [135, 199] width 113 height 14
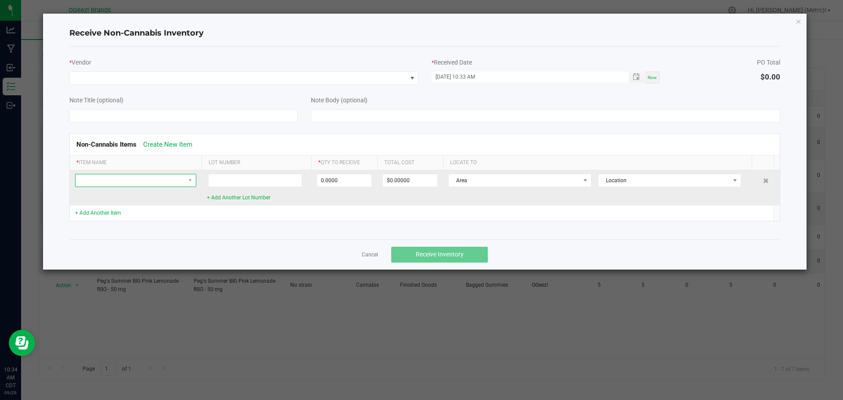
click at [118, 184] on span at bounding box center [129, 180] width 109 height 12
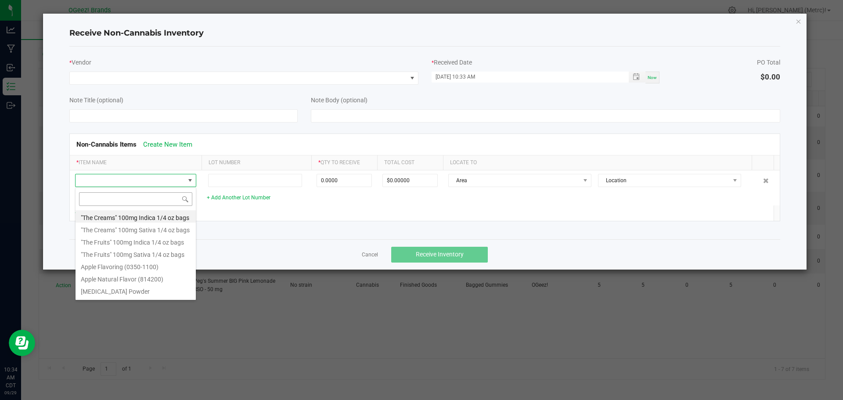
type input "Peg's BIG Summer Edition Pink Lemonade RSO - 50 mg - 1/4 oz bags"
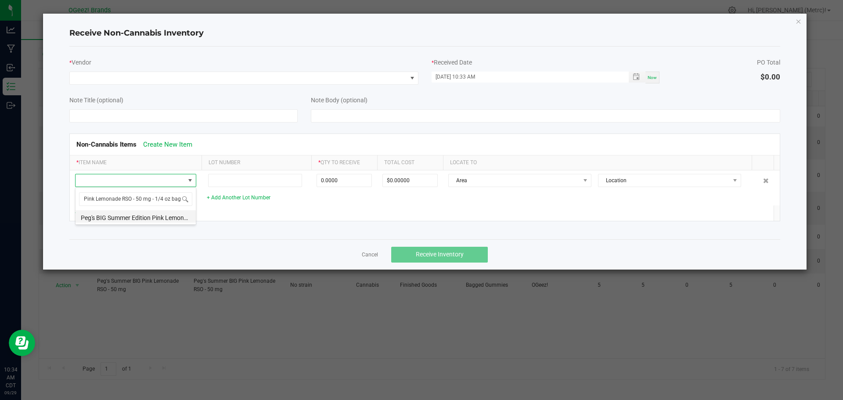
click at [145, 222] on li "Peg's BIG Summer Edition Pink Lemonade RSO - 50 mg - 1/4 oz bags" at bounding box center [135, 216] width 120 height 12
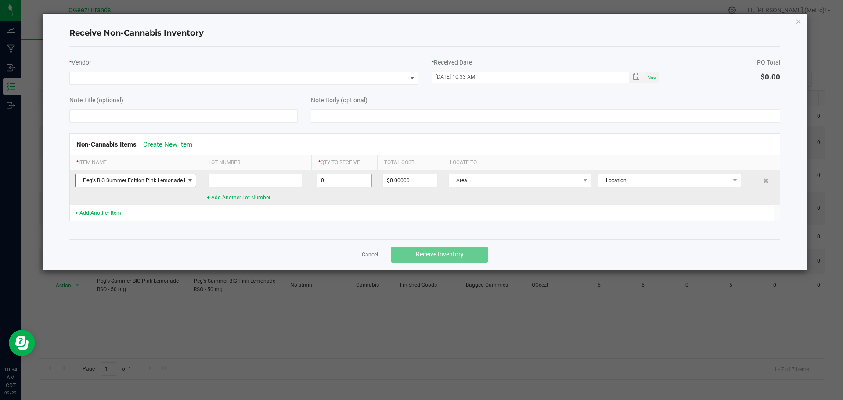
click at [351, 180] on input "0" at bounding box center [344, 180] width 54 height 12
type input "1000 ea"
click at [402, 199] on td "$60.00000" at bounding box center [410, 187] width 66 height 35
click at [400, 175] on input "60" at bounding box center [410, 180] width 54 height 12
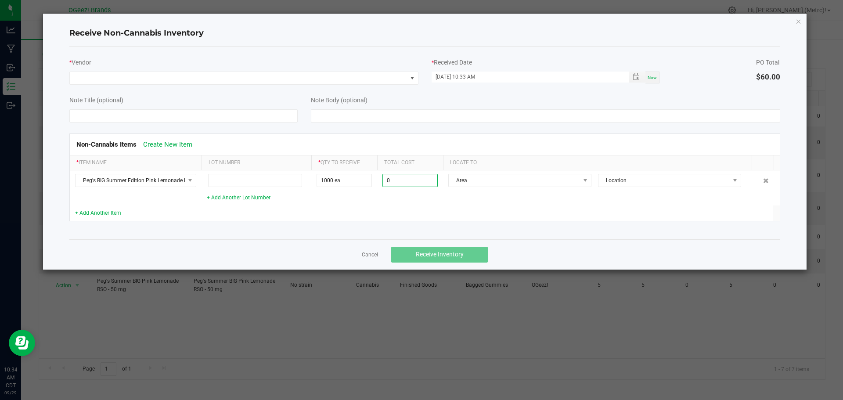
type input "$0.00000"
click at [505, 222] on div "Non-Cannabis Items Create New Item * Item Name Lot Number * Qty to Receive Tota…" at bounding box center [425, 177] width 724 height 110
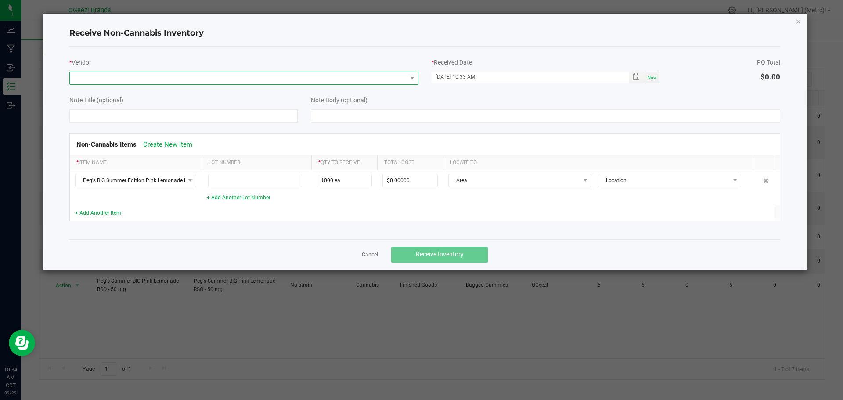
click at [408, 77] on span at bounding box center [411, 78] width 11 height 12
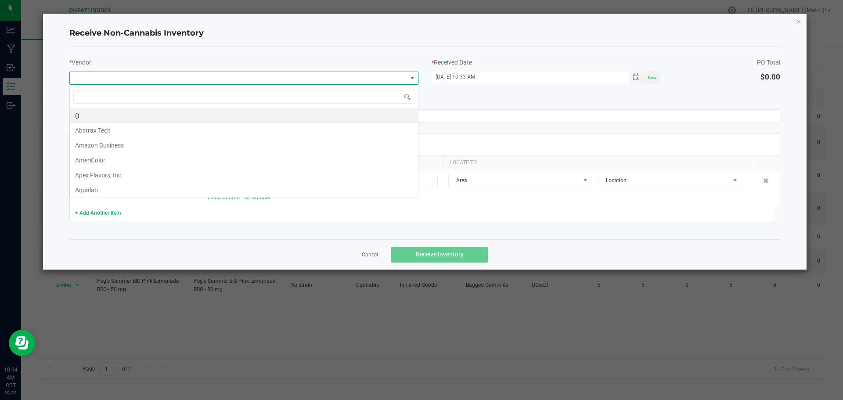
scroll to position [13, 349]
click at [220, 115] on li "()" at bounding box center [244, 115] width 348 height 15
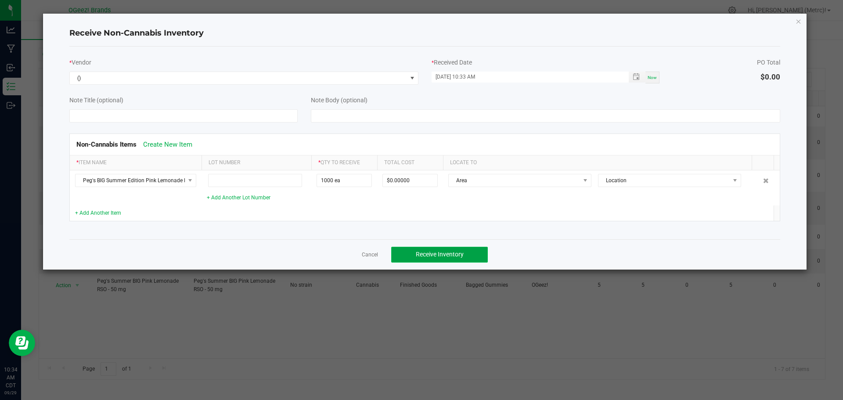
click at [463, 253] on button "Receive Inventory" at bounding box center [439, 255] width 97 height 16
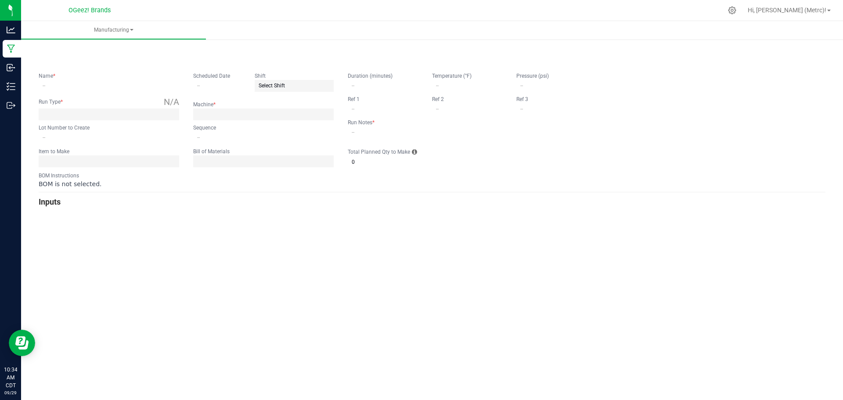
type input "Pack BPL"
type input "[DATE]"
type input "I257250924"
type input "0"
type input "none"
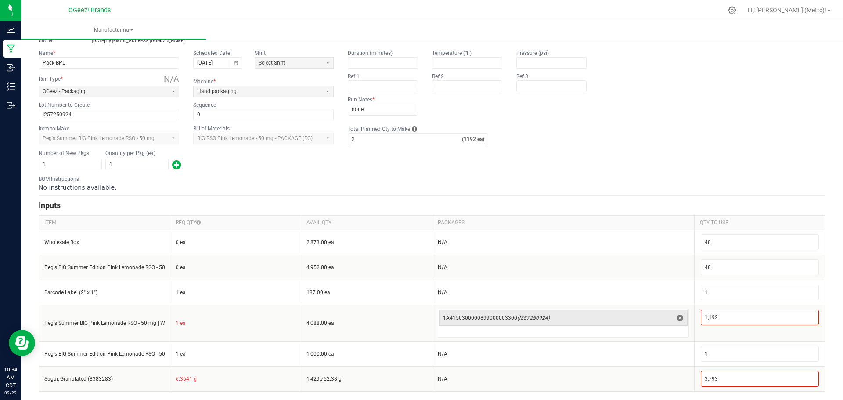
scroll to position [50, 0]
click at [365, 142] on input "2" at bounding box center [405, 138] width 114 height 11
type input "5"
click at [427, 169] on div "Number of New Pkgs 1 Quantity per Pkg (ea) 1" at bounding box center [432, 159] width 786 height 23
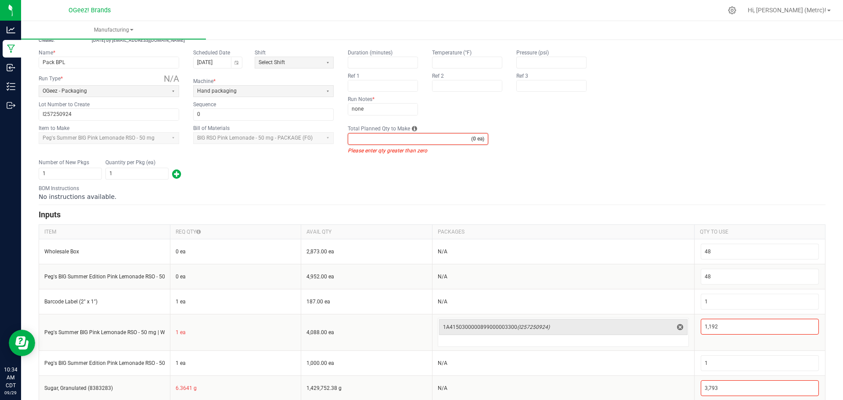
click at [408, 136] on input "Total Planned Qty to Make" at bounding box center [409, 138] width 123 height 11
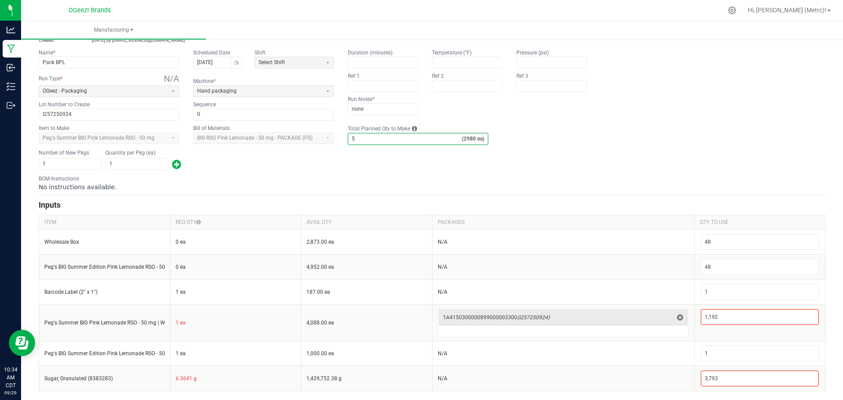
drag, startPoint x: 409, startPoint y: 137, endPoint x: 358, endPoint y: 141, distance: 51.5
click at [358, 141] on input "5" at bounding box center [405, 138] width 114 height 11
drag, startPoint x: 351, startPoint y: 139, endPoint x: 335, endPoint y: 140, distance: 15.8
click at [335, 140] on fieldset "Item to Make Peg's Summer BIG Pink Lemonade RSO - 50 mg Bill of Materials BIG R…" at bounding box center [432, 134] width 786 height 21
drag, startPoint x: 359, startPoint y: 139, endPoint x: 325, endPoint y: 137, distance: 33.8
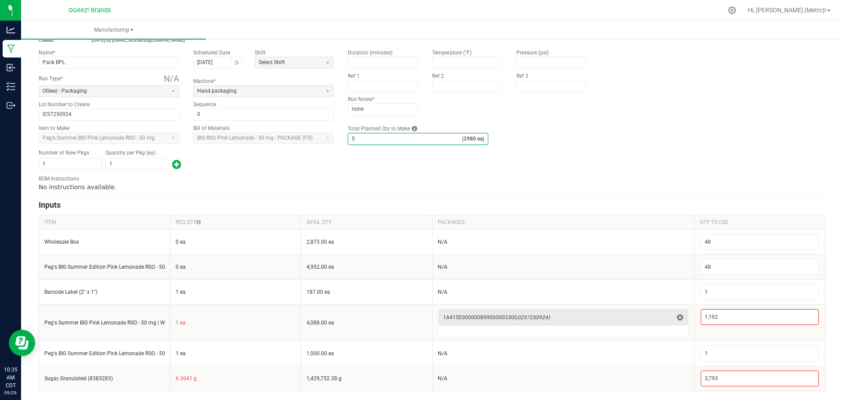
click at [325, 137] on fieldset "Item to Make Peg's Summer BIG Pink Lemonade RSO - 50 mg Bill of Materials BIG R…" at bounding box center [432, 134] width 786 height 21
type input "8"
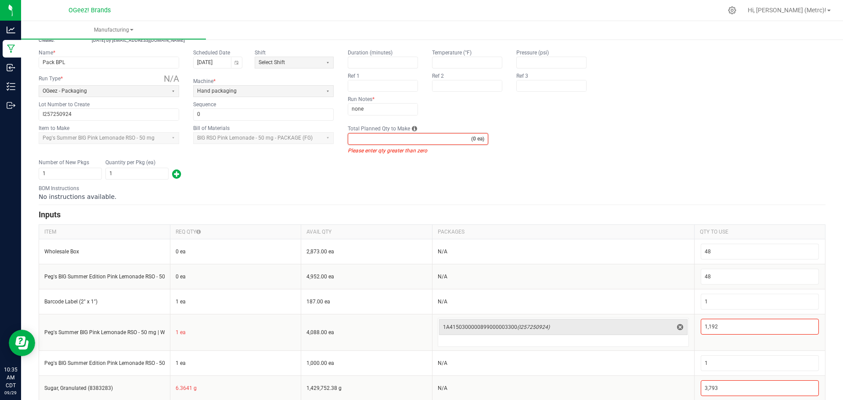
type input "9"
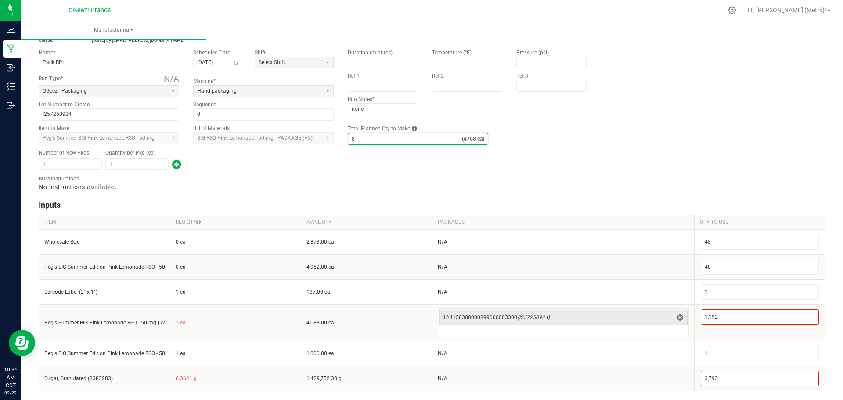
type input "8"
click at [325, 169] on div "Number of New Pkgs 1 Quantity per Pkg (ea) 1" at bounding box center [432, 159] width 786 height 23
click at [685, 219] on th "PACKAGES" at bounding box center [563, 222] width 262 height 14
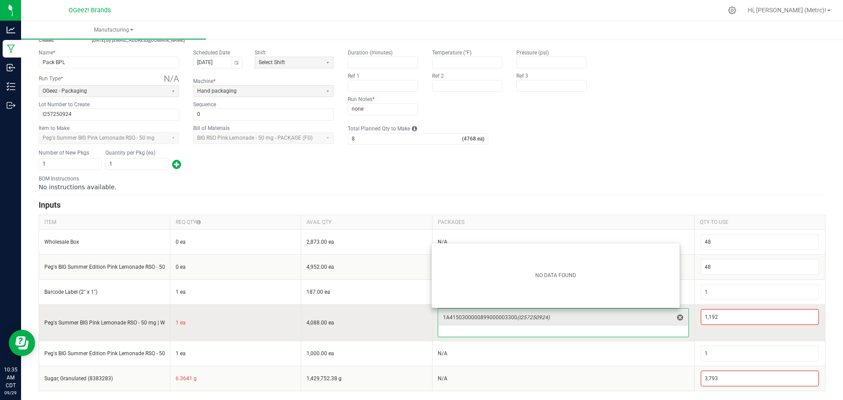
click at [584, 328] on input at bounding box center [563, 331] width 250 height 11
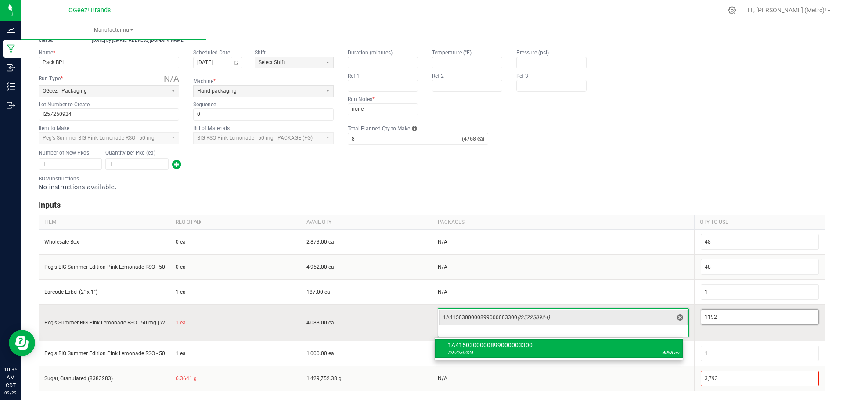
click at [766, 311] on input "1192" at bounding box center [760, 316] width 118 height 15
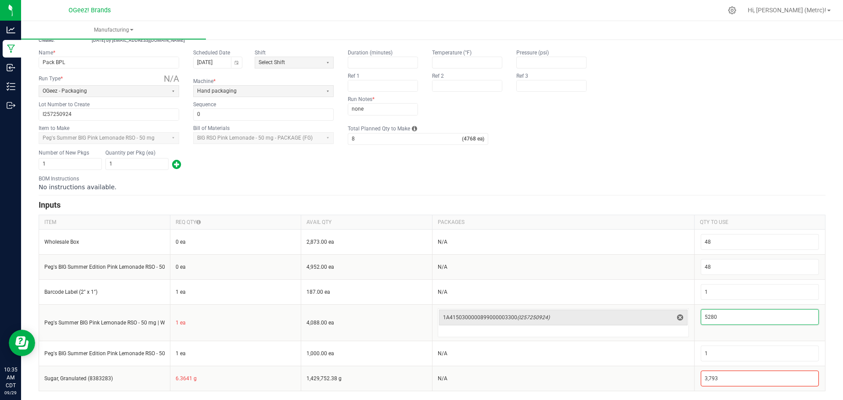
type input "5,280"
click at [827, 302] on div "< All Runs Cancel Save Complete In Progress MP-20250929152725-81 Created: Sep 2…" at bounding box center [431, 193] width 821 height 413
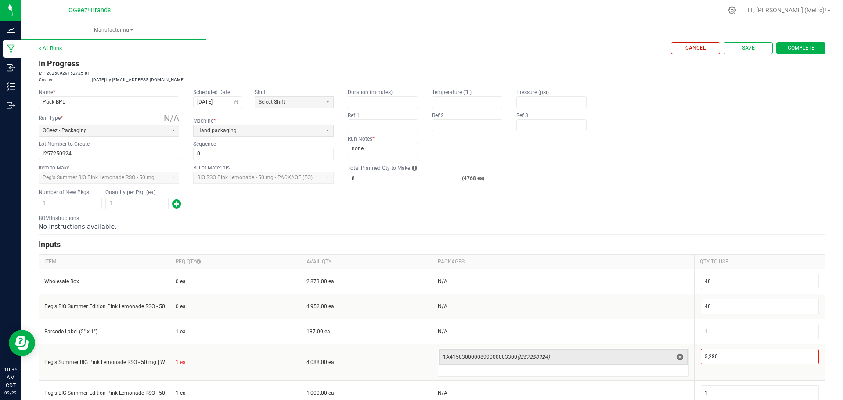
scroll to position [0, 0]
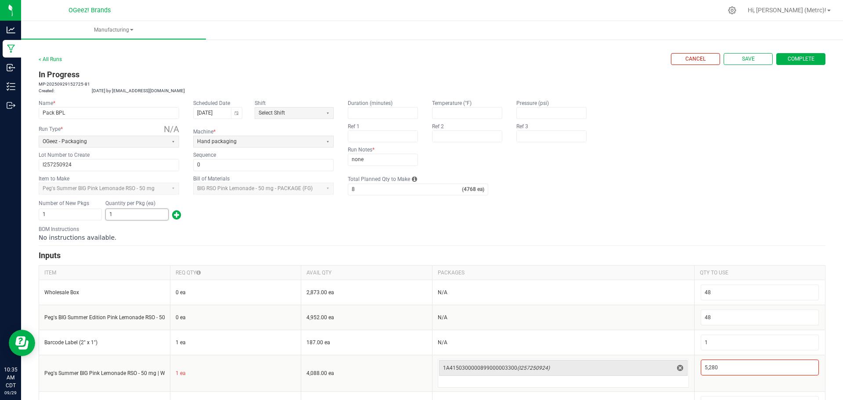
click at [132, 215] on input "1" at bounding box center [137, 214] width 62 height 11
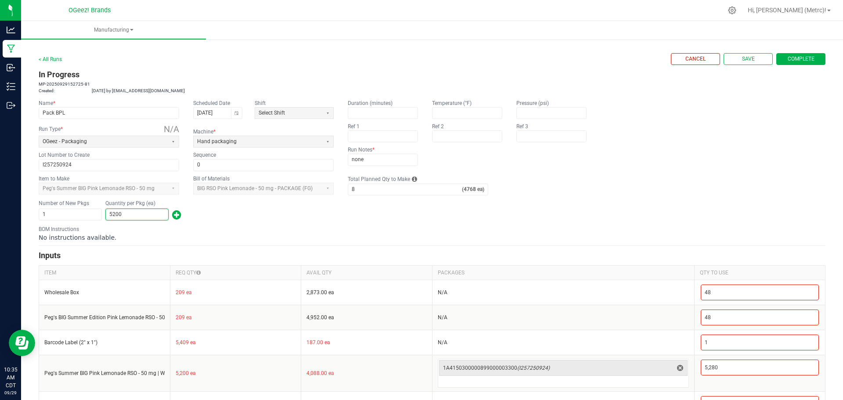
type input "5,200"
click at [743, 145] on div "Name * Pack BPL Scheduled Date 09/26/2025 Shift Select Shift Run Type * N/A OGe…" at bounding box center [432, 135] width 786 height 72
click at [787, 57] on span "Complete" at bounding box center [800, 58] width 27 height 7
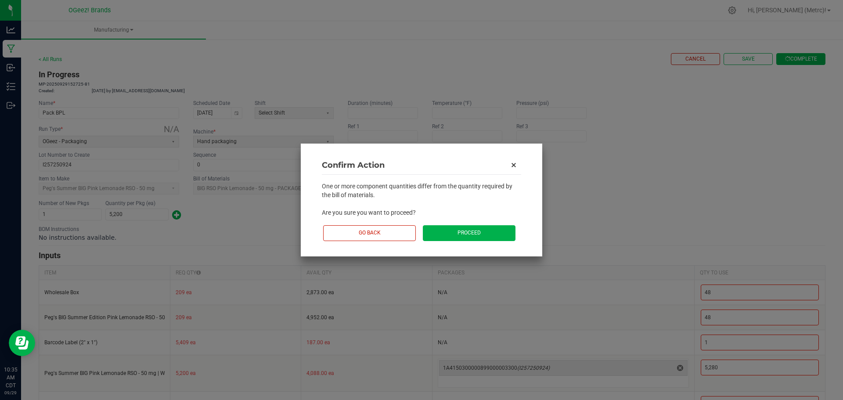
click at [455, 232] on button "Proceed" at bounding box center [469, 232] width 93 height 15
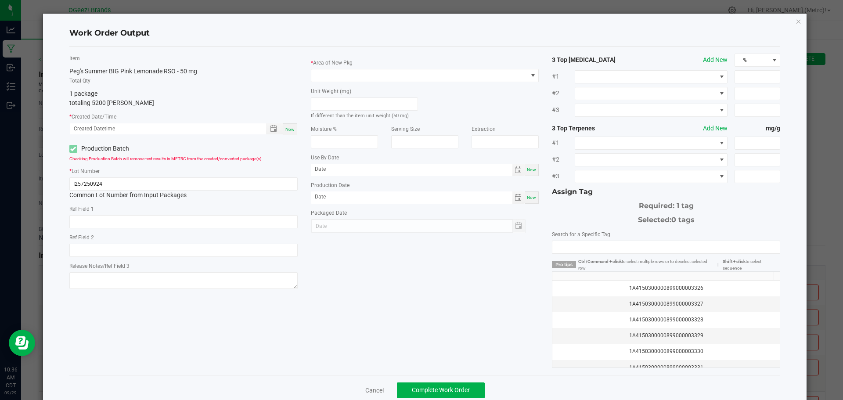
click at [290, 127] on span "Now" at bounding box center [289, 129] width 9 height 5
type input "09/29/2025 10:36 AM"
type input "[DATE]"
click at [274, 130] on span "Toggle popup" at bounding box center [273, 128] width 7 height 7
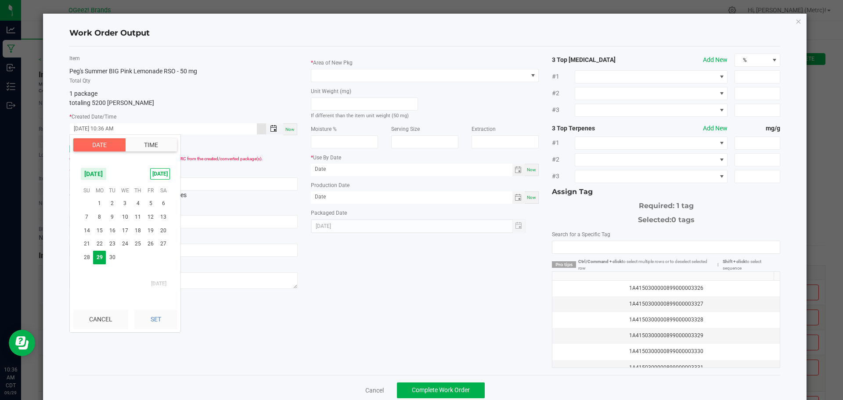
scroll to position [429, 0]
click at [150, 244] on span "26" at bounding box center [150, 244] width 13 height 14
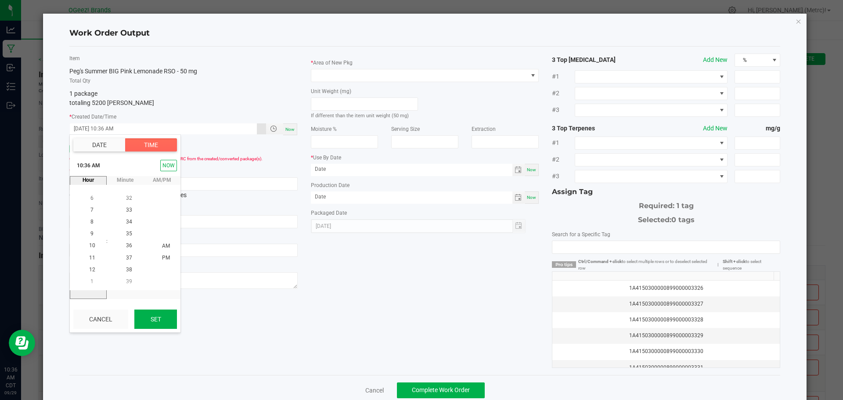
click at [160, 320] on button "Set" at bounding box center [155, 318] width 43 height 19
type input "09/26/2025 10:36 AM"
type input "09/26/2025"
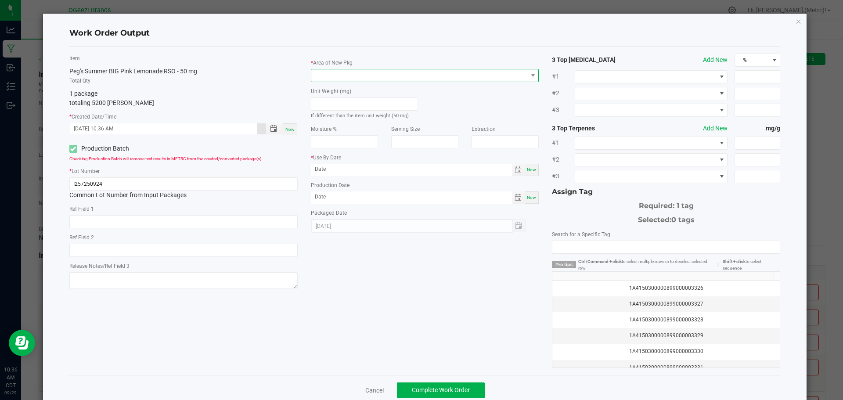
click at [386, 75] on span at bounding box center [419, 75] width 216 height 12
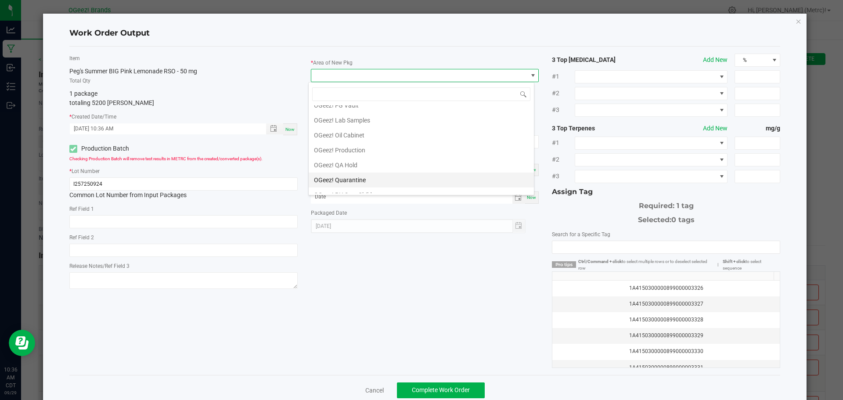
scroll to position [88, 0]
drag, startPoint x: 366, startPoint y: 139, endPoint x: 361, endPoint y: 141, distance: 4.9
click at [361, 141] on li "OGeez! QA Hold" at bounding box center [420, 144] width 225 height 15
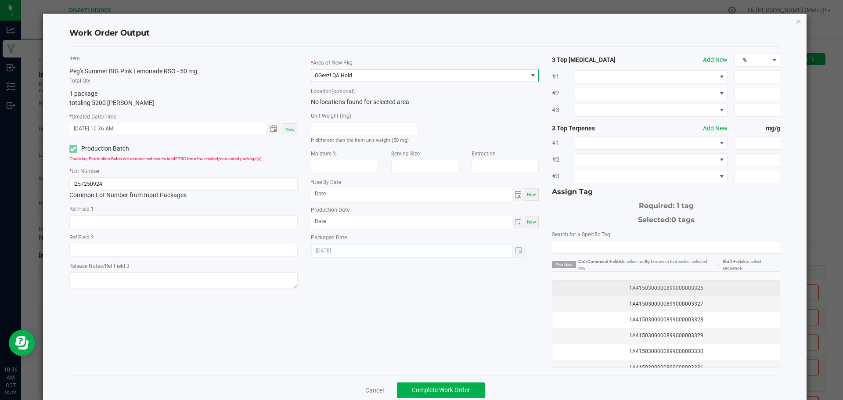
click at [724, 282] on td "1A4150300000899000003326" at bounding box center [665, 288] width 227 height 16
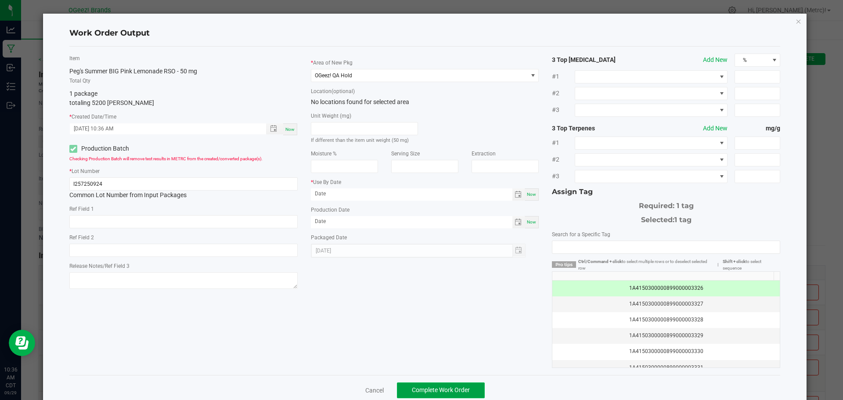
click at [435, 384] on button "Complete Work Order" at bounding box center [441, 390] width 88 height 16
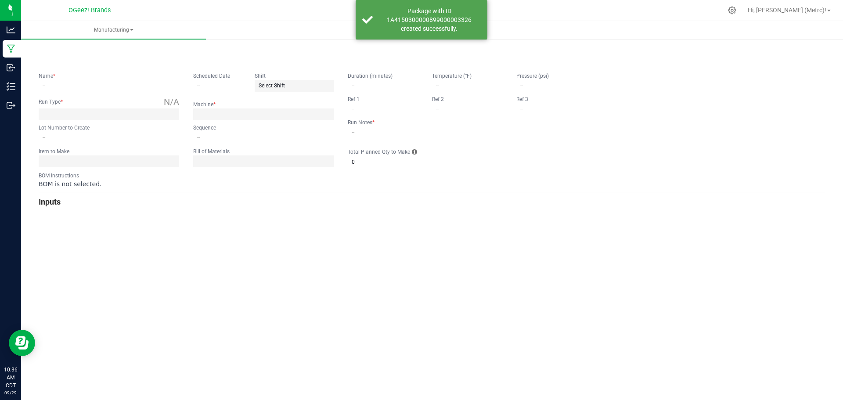
type input "Pack BPL"
type input "09/26/2025"
type input "I257250924"
type input "0"
type input "none"
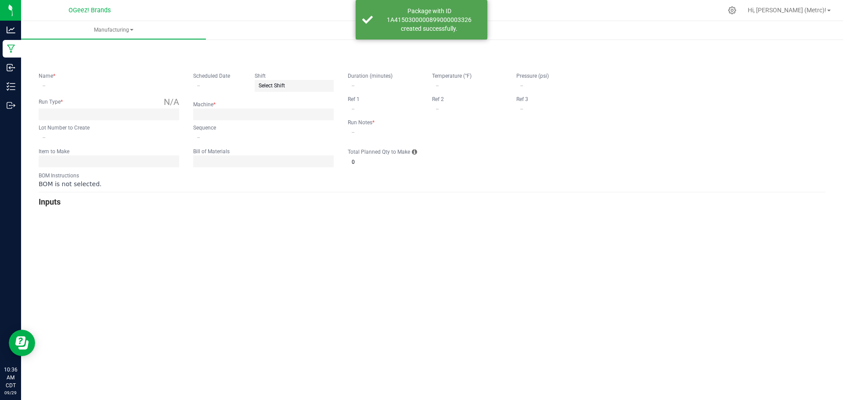
type input "8"
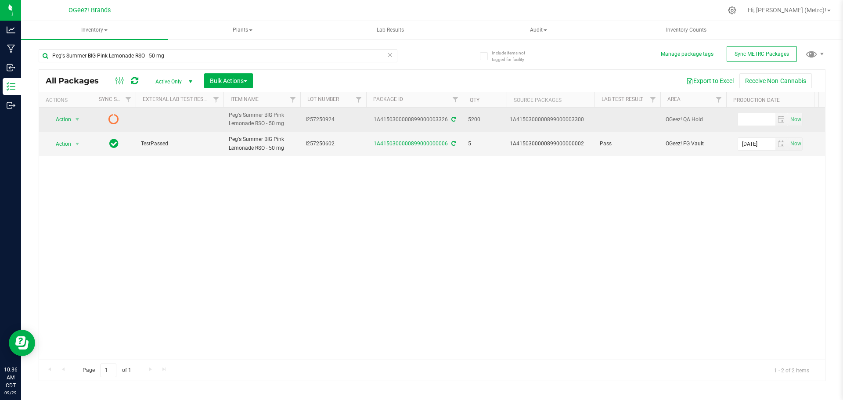
click at [452, 118] on icon at bounding box center [453, 119] width 4 height 5
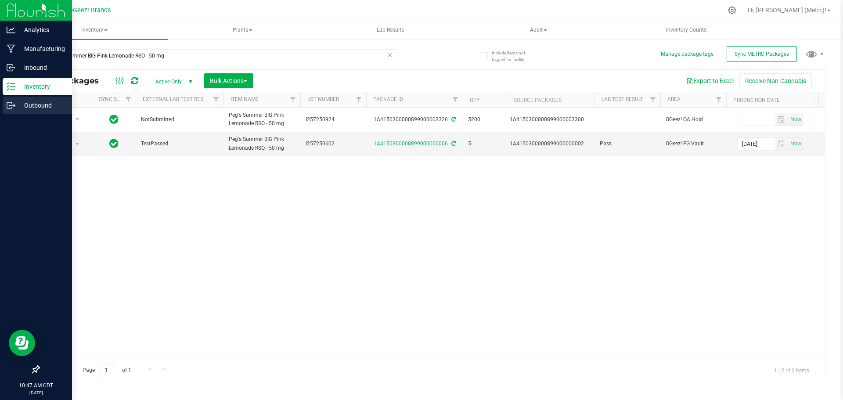
click at [11, 109] on icon at bounding box center [11, 105] width 9 height 9
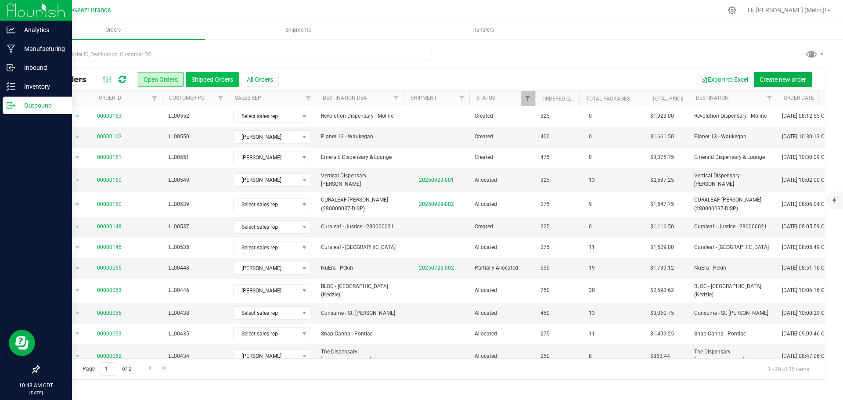
click at [201, 77] on button "Shipped Orders" at bounding box center [212, 79] width 53 height 15
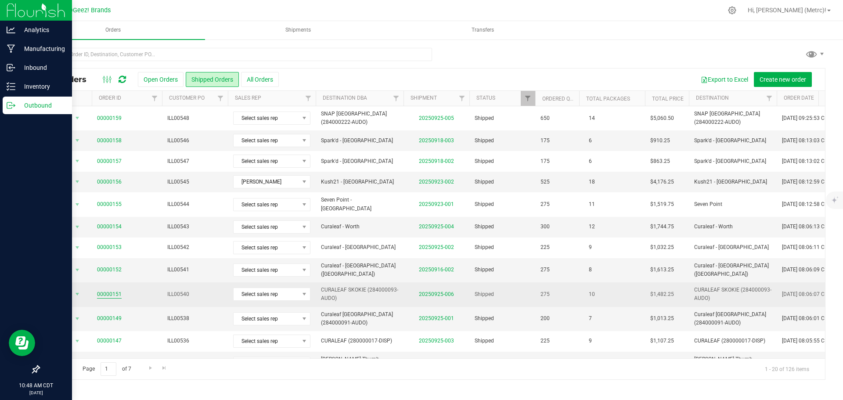
click at [113, 290] on link "00000151" at bounding box center [109, 294] width 25 height 8
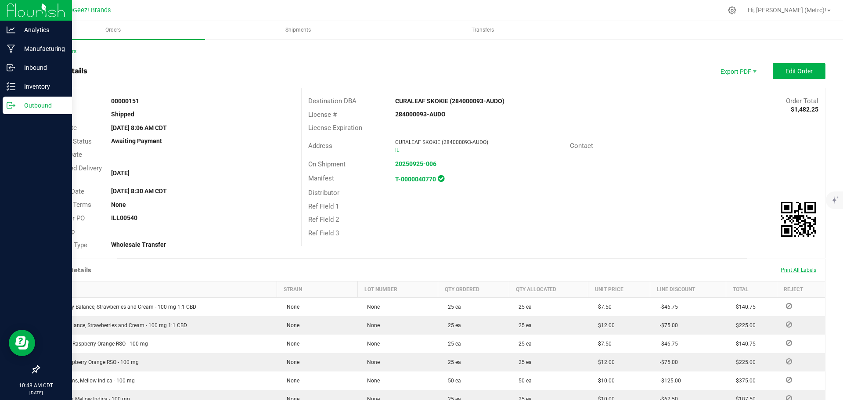
click at [798, 270] on span "Print All Labels" at bounding box center [798, 270] width 36 height 6
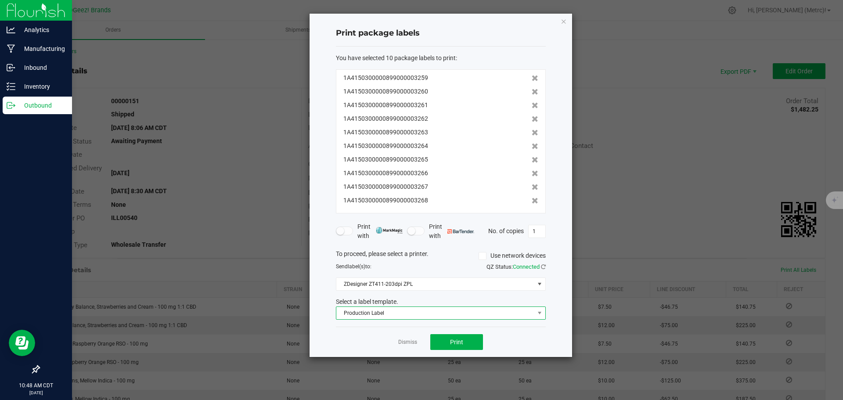
click at [417, 316] on span "Production Label" at bounding box center [435, 313] width 198 height 12
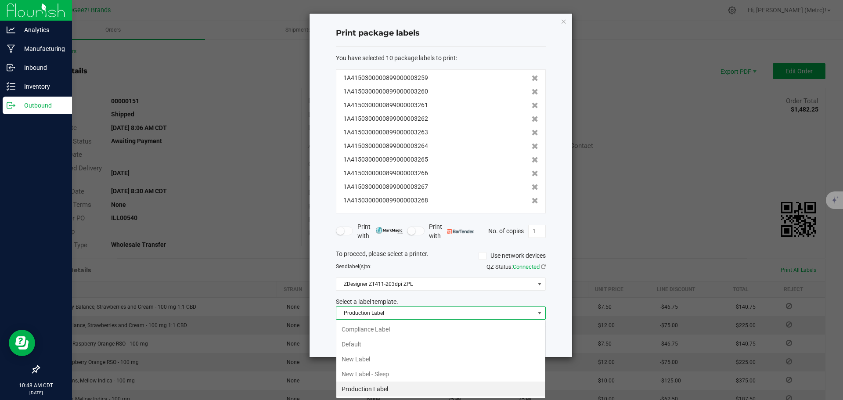
scroll to position [13, 210]
click at [360, 363] on li "New Label" at bounding box center [440, 358] width 209 height 15
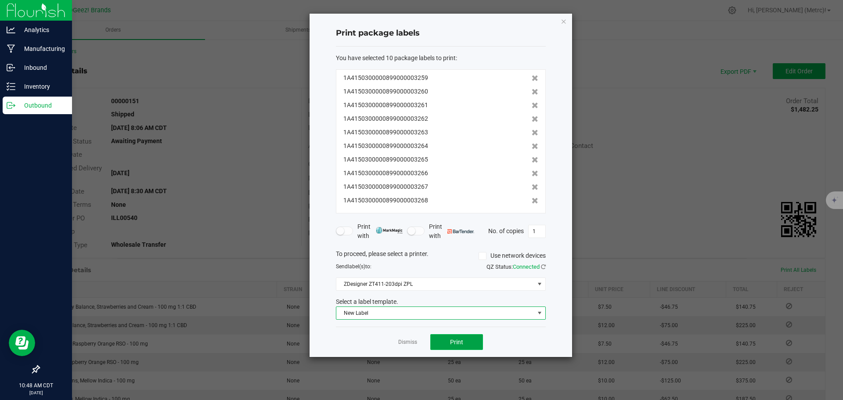
click at [456, 339] on span "Print" at bounding box center [456, 341] width 13 height 7
